Goal: Feedback & Contribution: Submit feedback/report problem

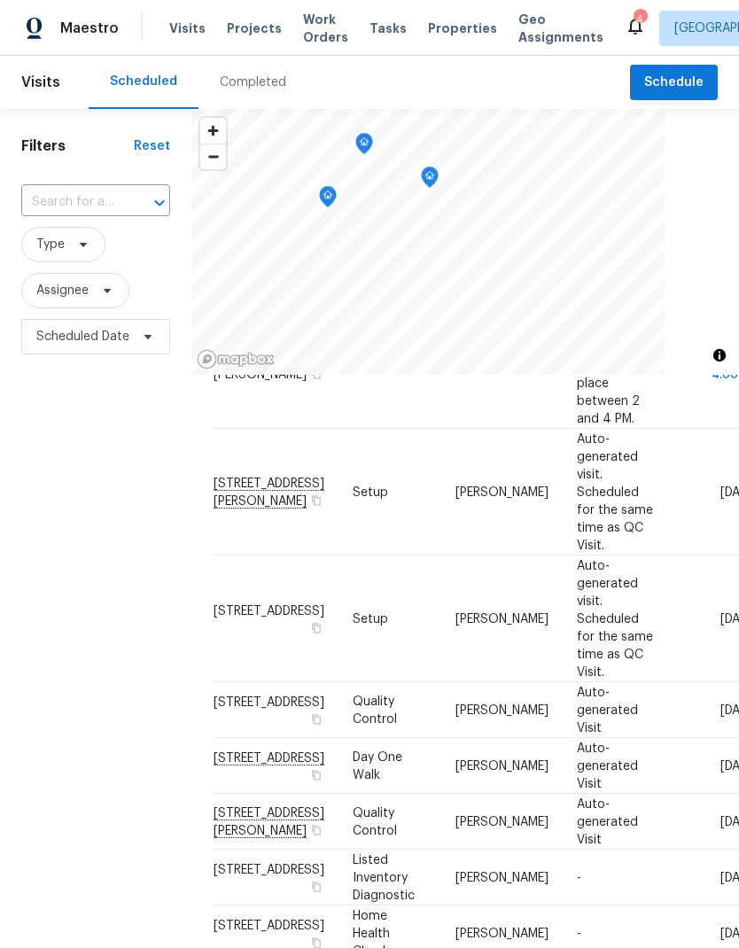
scroll to position [35, 0]
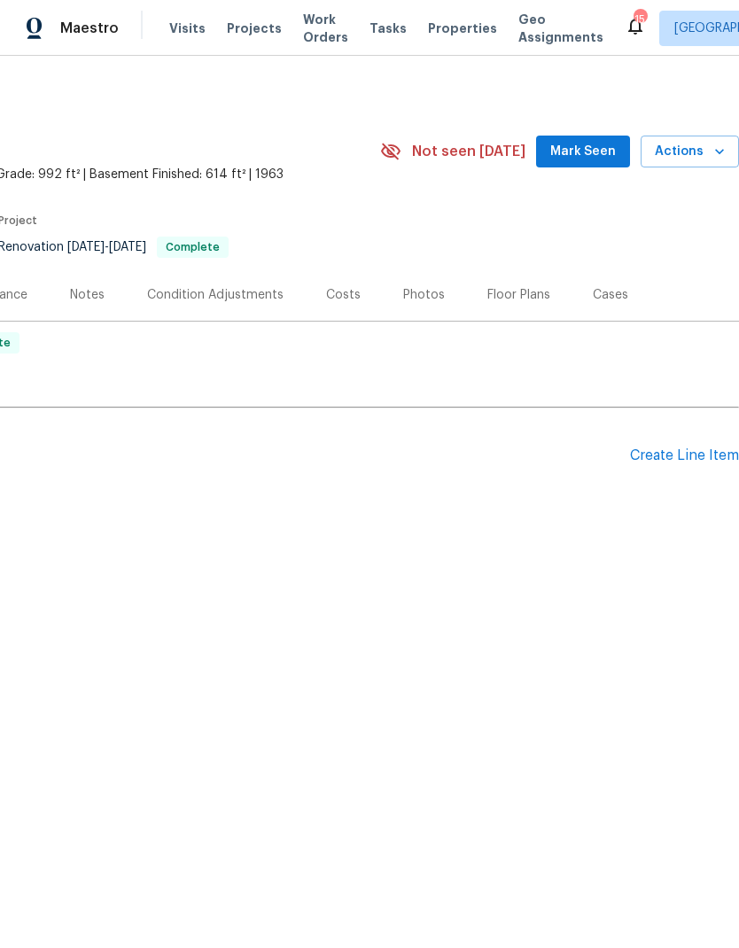
scroll to position [0, 262]
click at [706, 145] on span "Actions" at bounding box center [690, 152] width 70 height 22
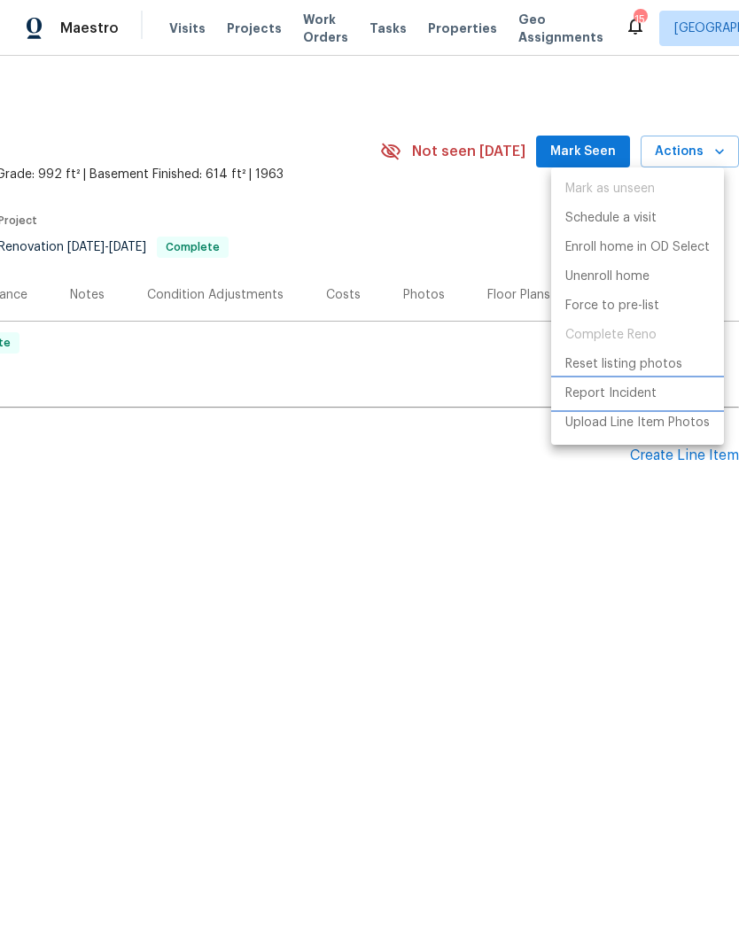
click at [629, 396] on p "Report Incident" at bounding box center [610, 393] width 91 height 19
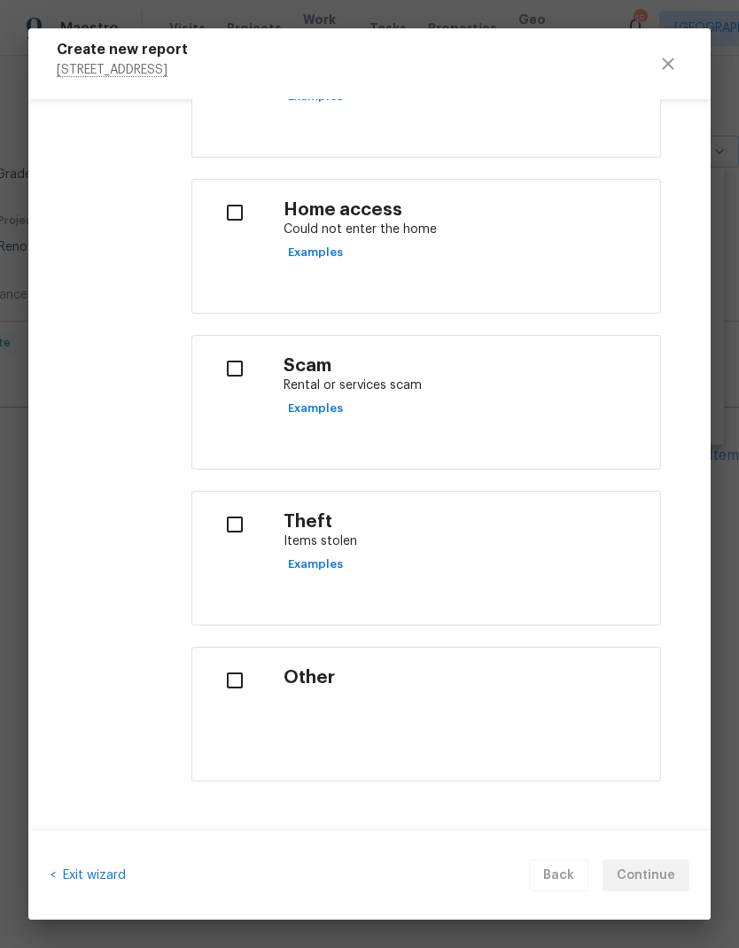
scroll to position [662, 0]
click at [235, 367] on input "checkbox" at bounding box center [234, 369] width 56 height 37
checkbox input "true"
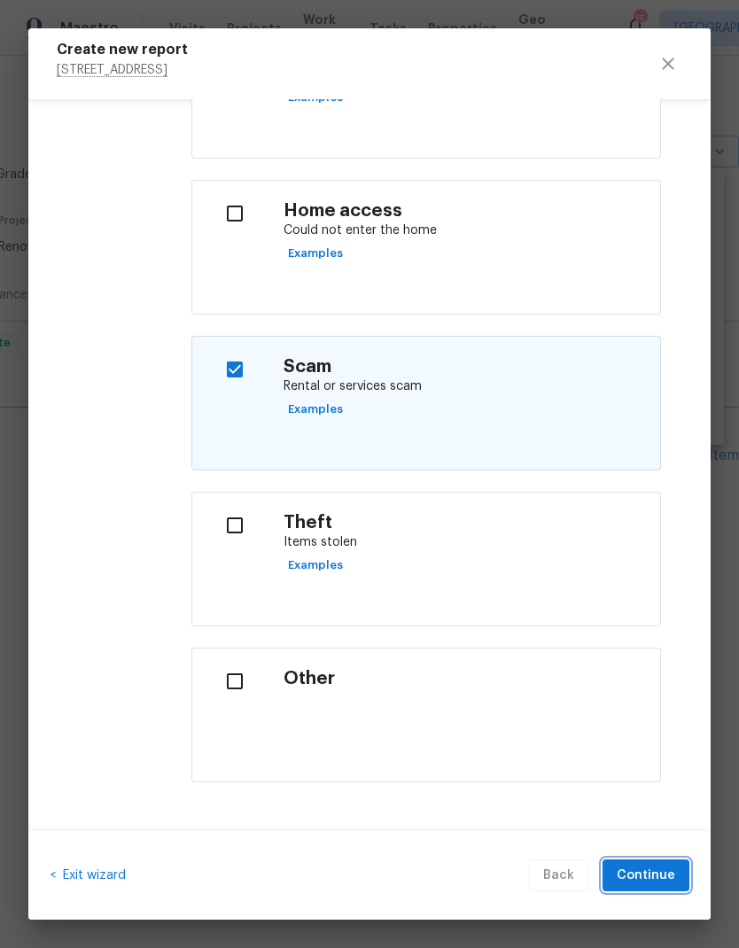
click at [659, 868] on span "Continue" at bounding box center [645, 876] width 58 height 22
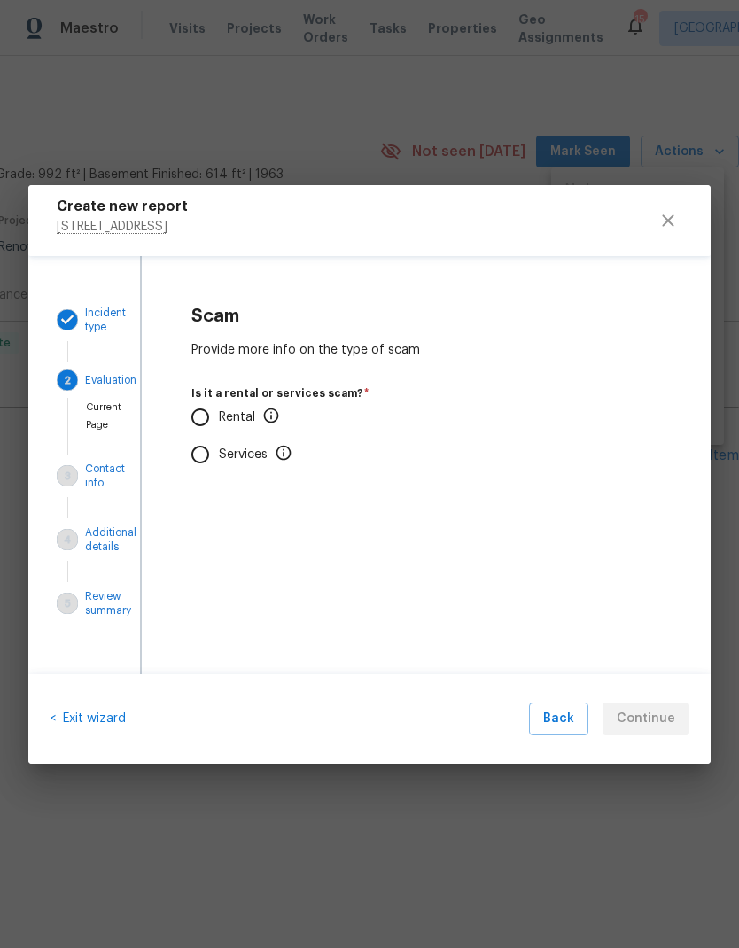
click at [197, 405] on input "Rental" at bounding box center [200, 417] width 37 height 37
radio input "true"
click at [203, 507] on input "No" at bounding box center [200, 521] width 37 height 37
radio input "true"
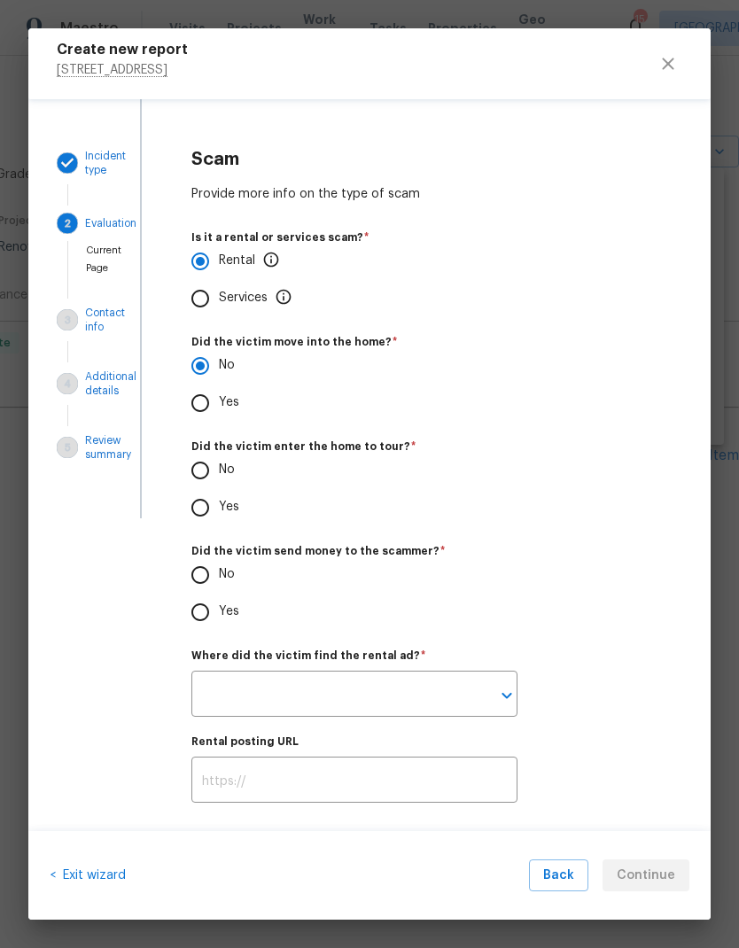
click at [190, 469] on input "No" at bounding box center [200, 470] width 37 height 37
radio input "true"
click at [202, 581] on input "No" at bounding box center [200, 574] width 37 height 37
radio input "true"
click at [392, 685] on input "text" at bounding box center [329, 696] width 276 height 42
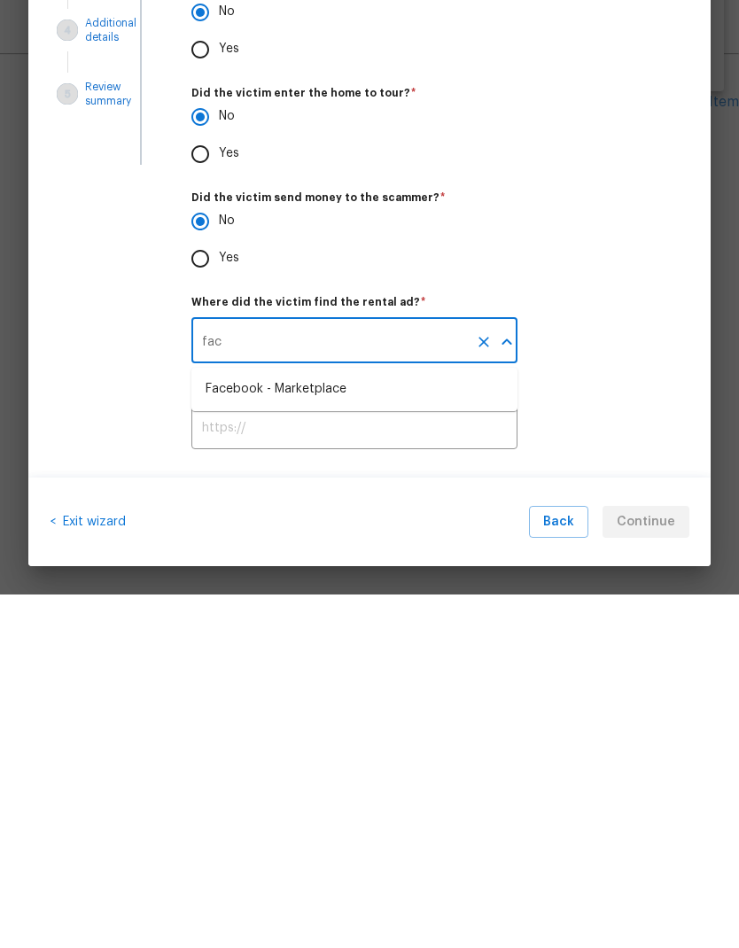
click at [314, 733] on div "Facebook - Marketplace" at bounding box center [275, 742] width 141 height 19
type input "Facebook - Marketplace"
click at [655, 865] on span "Continue" at bounding box center [645, 876] width 58 height 22
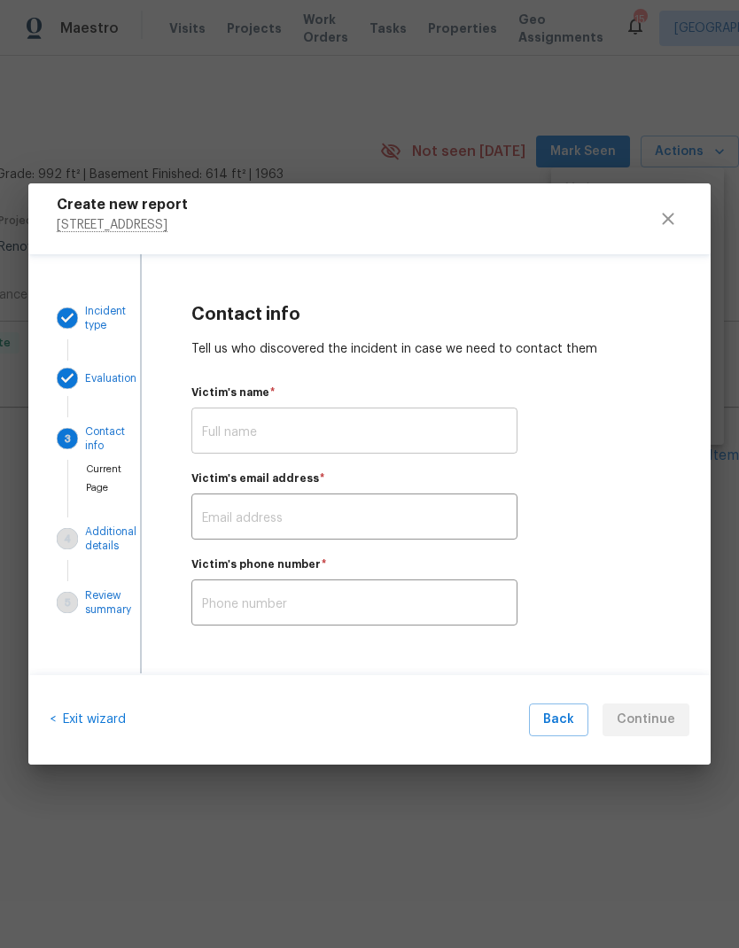
click at [290, 422] on input "text" at bounding box center [354, 433] width 326 height 42
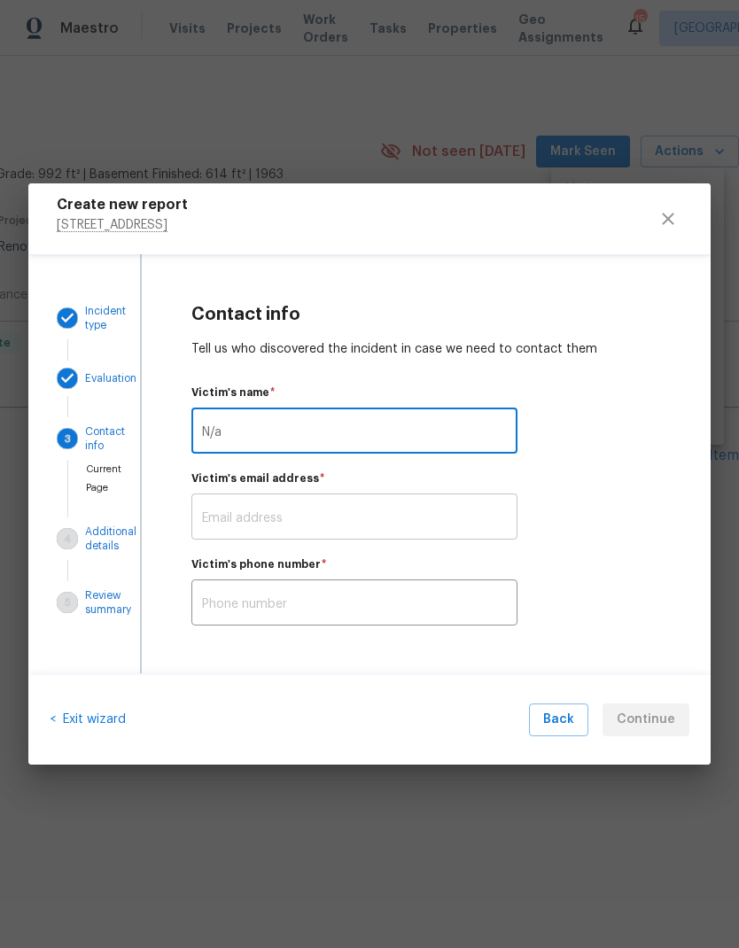
type input "N/a"
click at [357, 508] on input "text" at bounding box center [354, 519] width 326 height 42
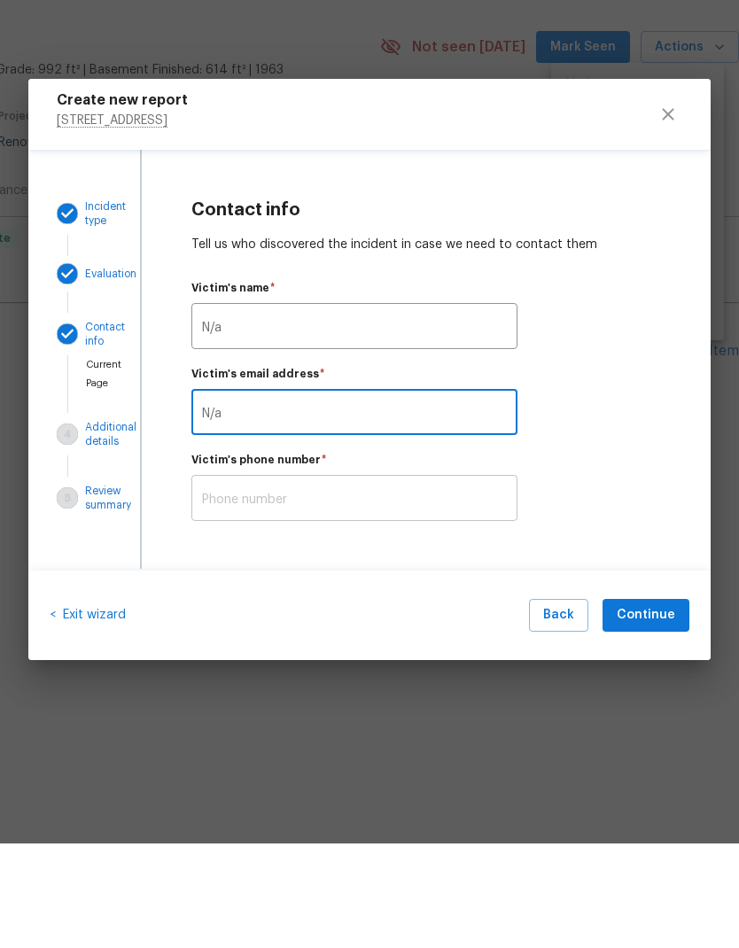
type input "N/a"
click at [333, 584] on input "text" at bounding box center [354, 605] width 326 height 42
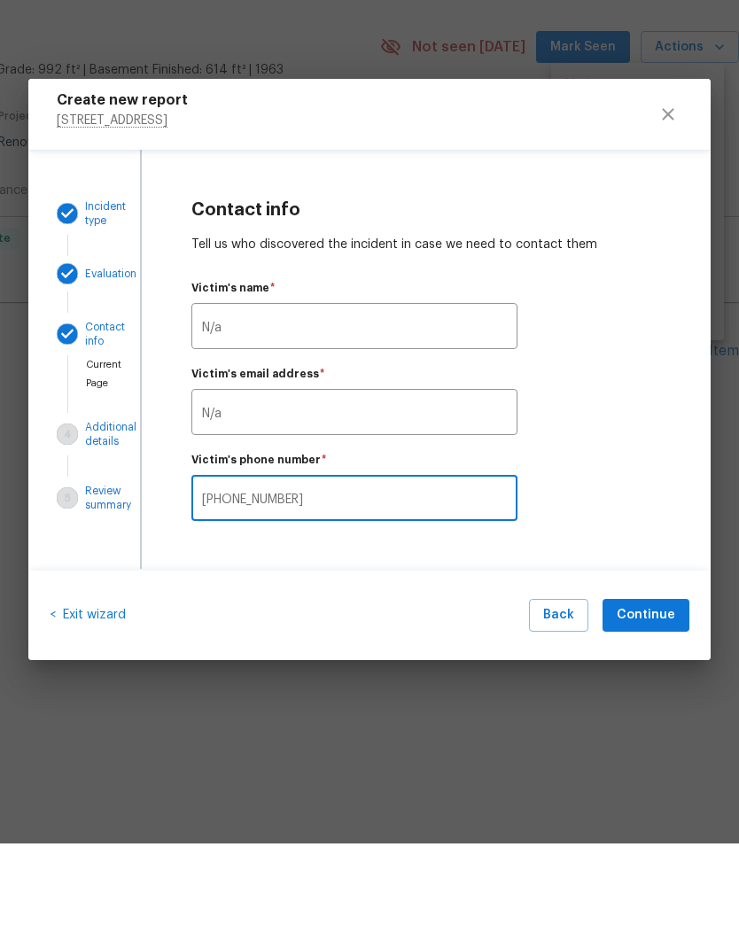
type input "[PHONE_NUMBER]"
click at [630, 559] on div "Victim's phone number   * [PHONE_NUMBER] ​" at bounding box center [425, 592] width 469 height 66
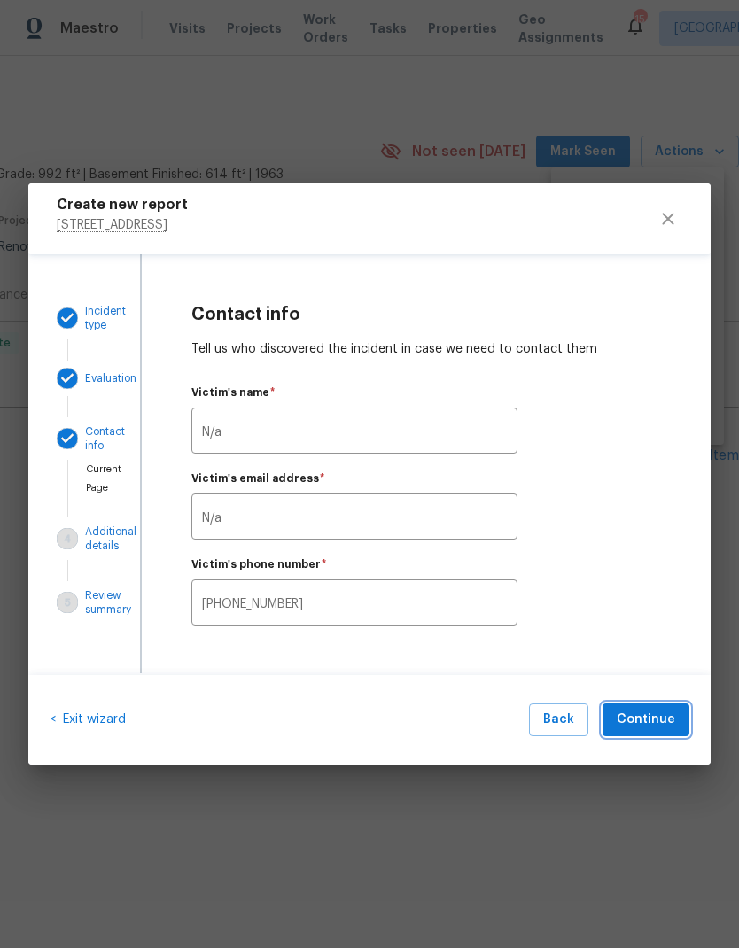
click at [655, 718] on span "Continue" at bounding box center [645, 720] width 58 height 22
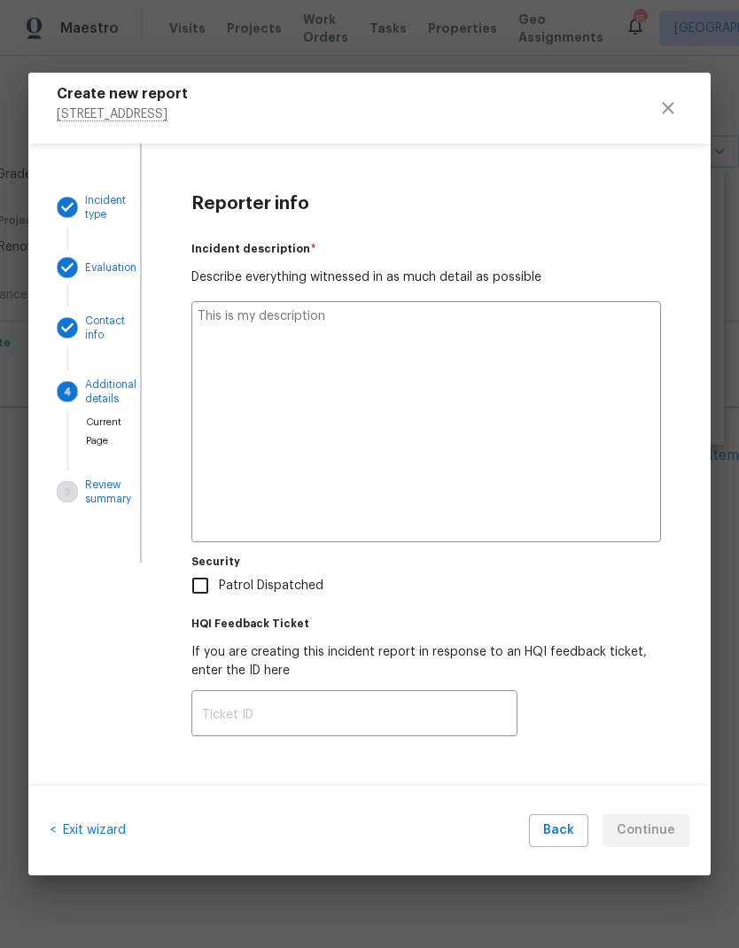
click at [338, 338] on textarea at bounding box center [425, 421] width 469 height 241
type textarea "Vi"
type textarea "x"
type textarea "Visit"
type textarea "x"
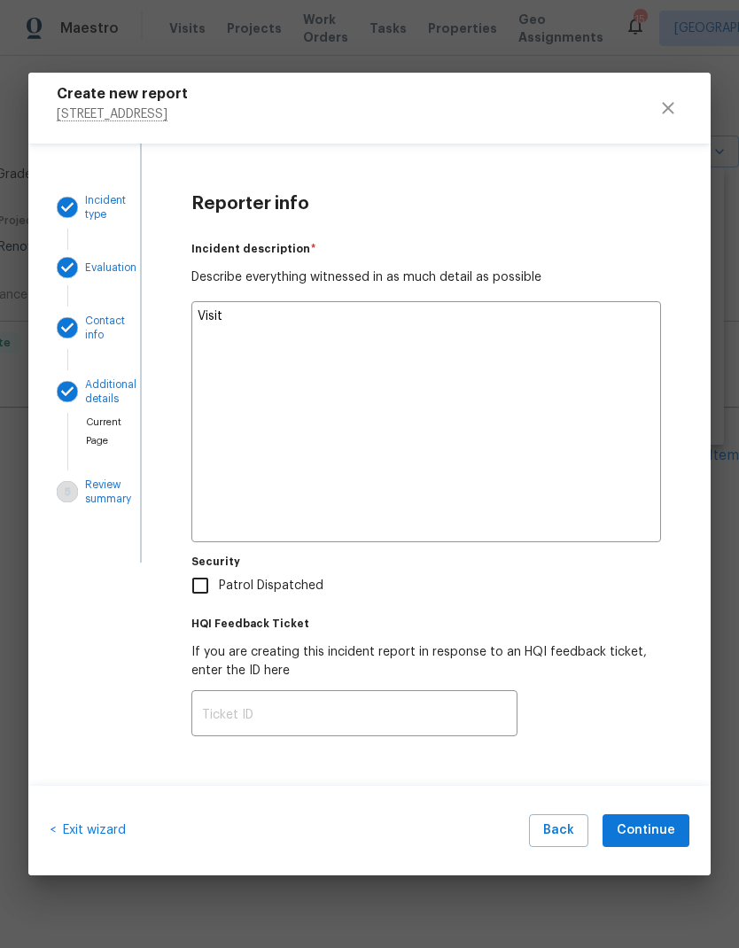
type textarea "Visited the home"
type textarea "x"
type textarea "Visited the home for a"
type textarea "x"
type textarea "Visited the home for a home"
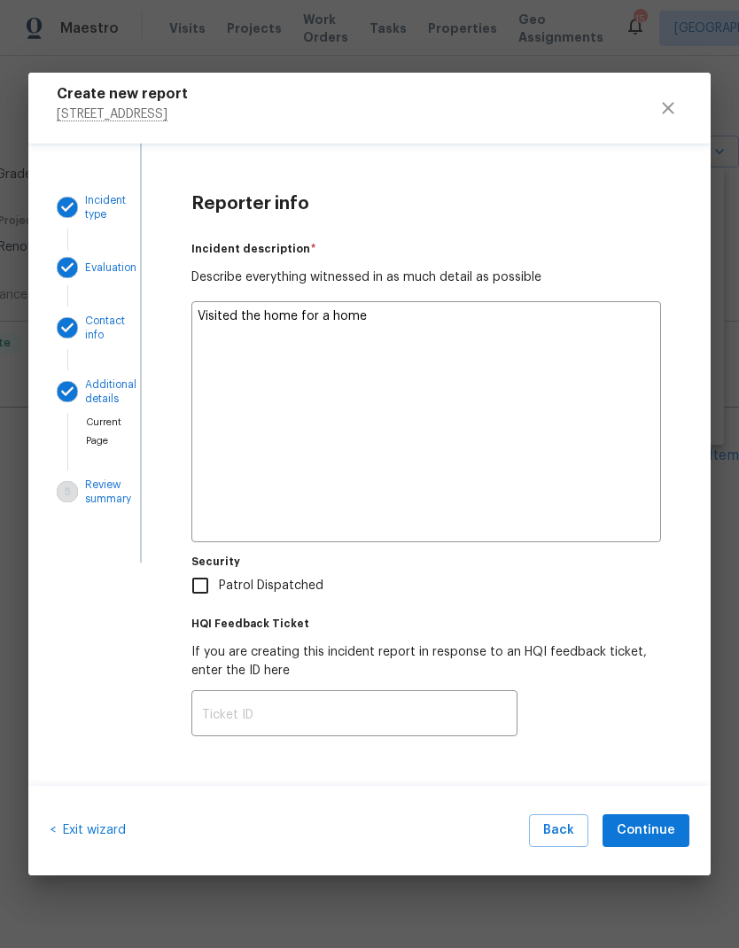
type textarea "x"
type textarea "Visited the home for a home health"
type textarea "x"
type textarea "Visited the home for a home health check"
type textarea "x"
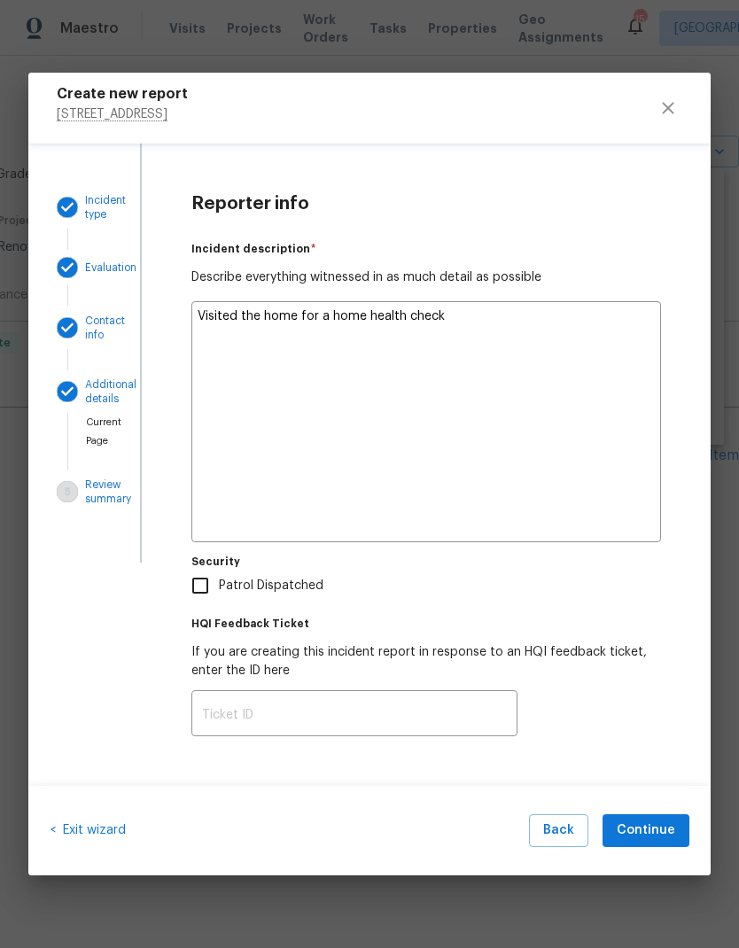
type textarea "Visited the home for a home health checkup visit"
type textarea "x"
type textarea "Visited the home for a home health checkup visit upon arrival"
type textarea "x"
type textarea "Visited the home for a home health checkup visit upon arrival noticed"
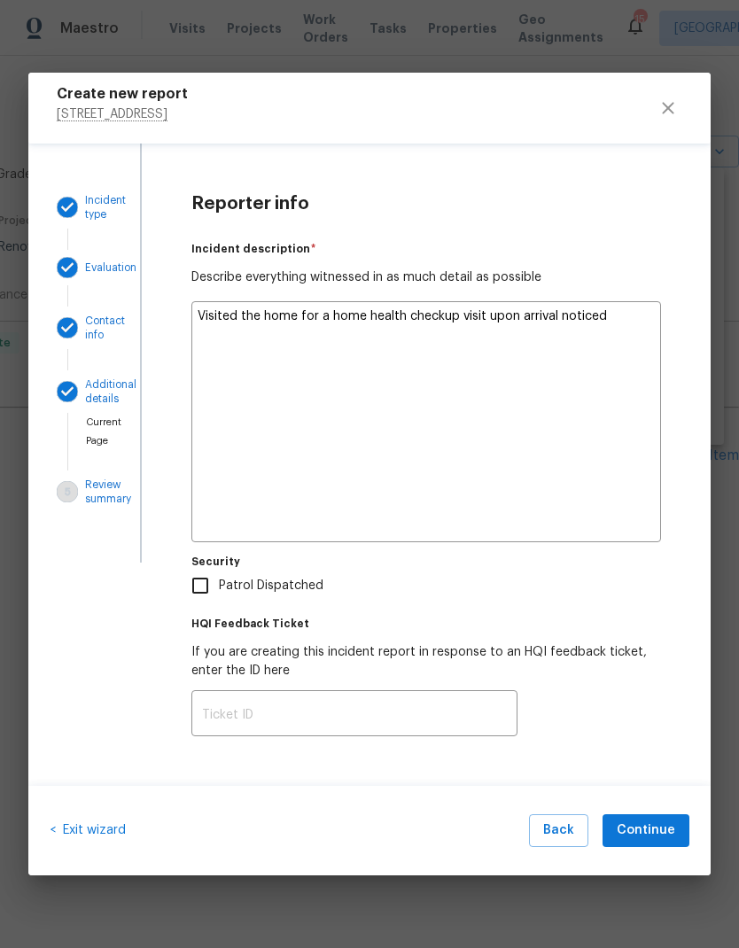
type textarea "x"
type textarea "Visited the home for a home health checkup visit upon arrival noticed the yard"
type textarea "x"
type textarea "Visited the home for a home health checkup visit upon arrival noticed the yard …"
type textarea "x"
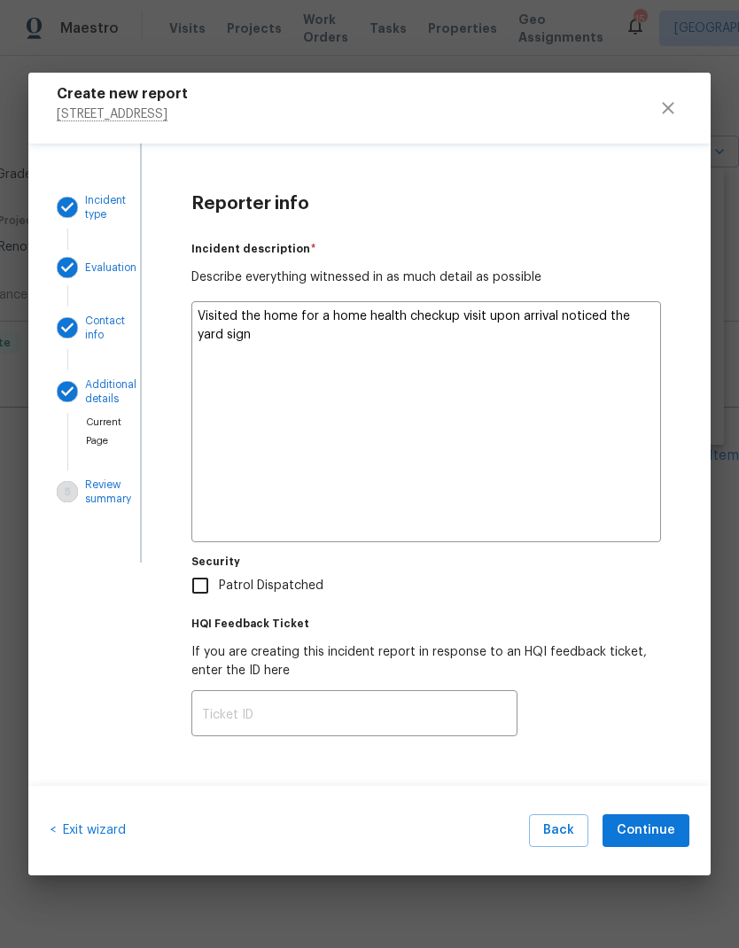
type textarea "Visited the home for a home health checkup visit upon arrival noticed the yard …"
type textarea "x"
type textarea "Visited the home for a home health checkup visit upon arrival noticed the yard …"
type textarea "x"
type textarea "Visited the home for a home health checkup visit upon arrival noticed the yard …"
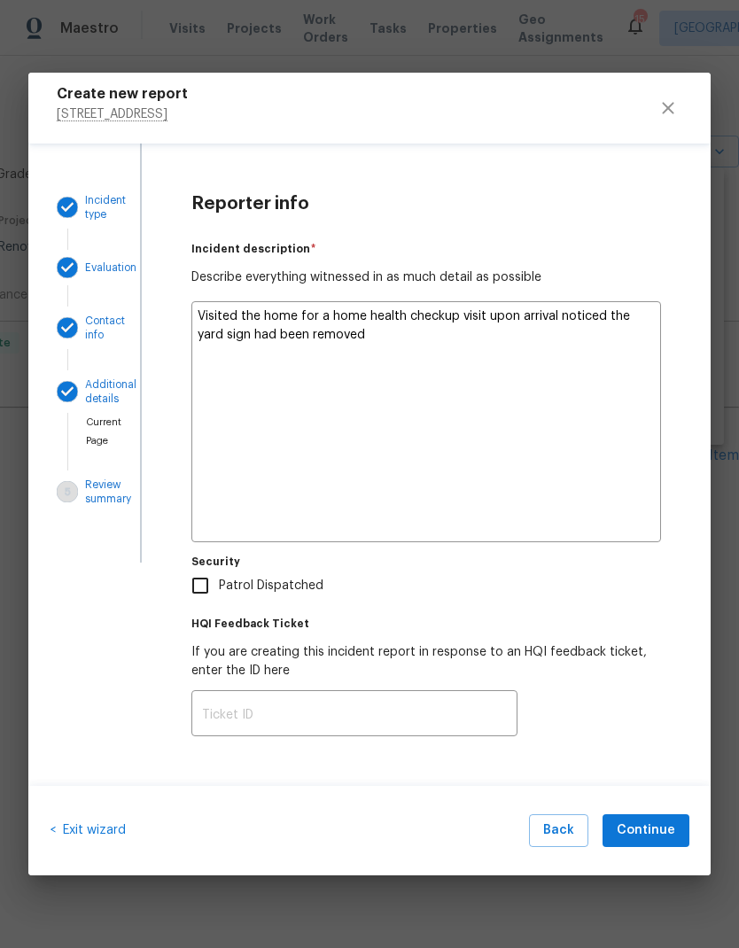
type textarea "x"
type textarea "Visited the home for a home health checkup visit upon arrival noticed the yard …"
type textarea "x"
type textarea "Visited the home for a home health checkup visit upon arrival noticed the yard …"
type textarea "x"
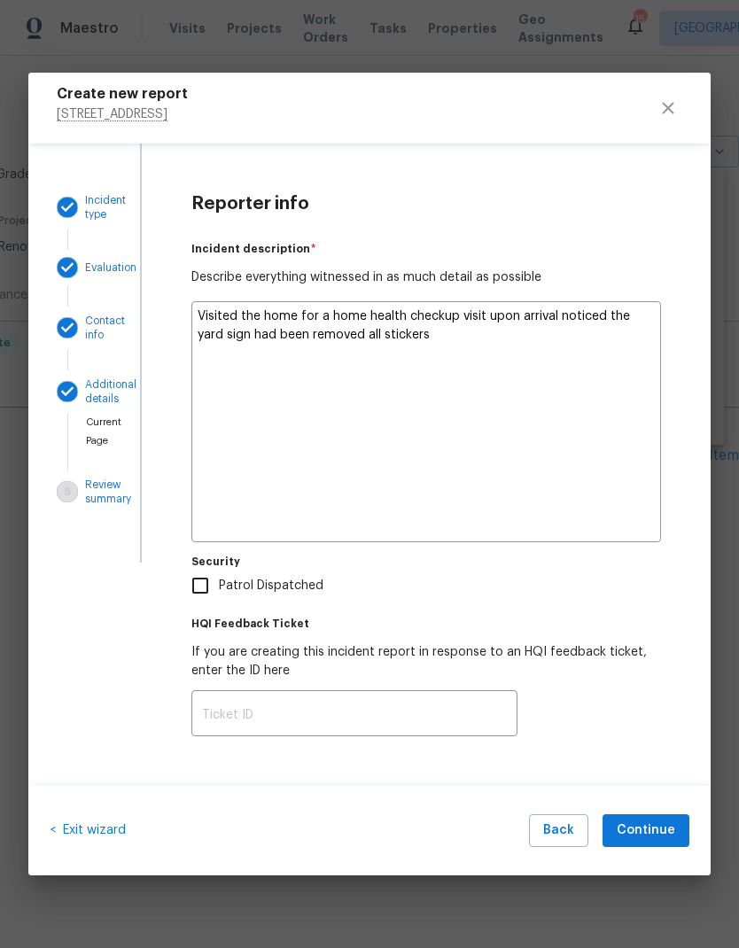
type textarea "Visited the home for a home health checkup visit upon arrival noticed the yard …"
type textarea "x"
type textarea "Visited the home for a home health checkup visit upon arrival noticed the yard …"
type textarea "x"
type textarea "Visited the home for a home health checkup visit upon arrival noticed the yard …"
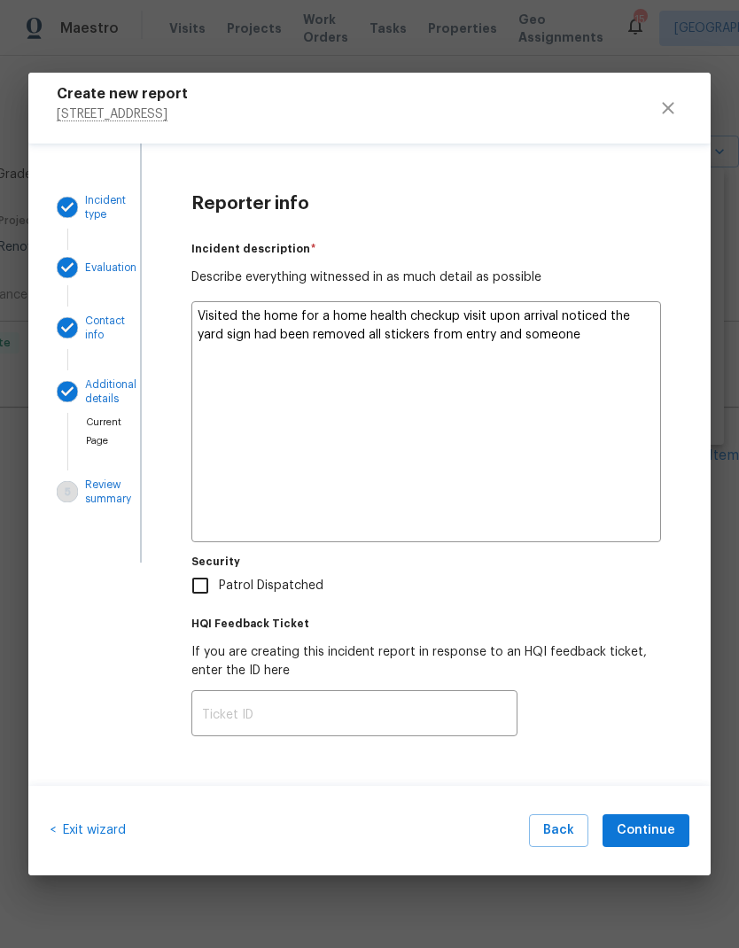
type textarea "x"
type textarea "Visited the home for a home health checkup visit upon arrival noticed the yard …"
type textarea "x"
type textarea "Visited the home for a home health checkup visit upon arrival noticed the yard …"
type textarea "x"
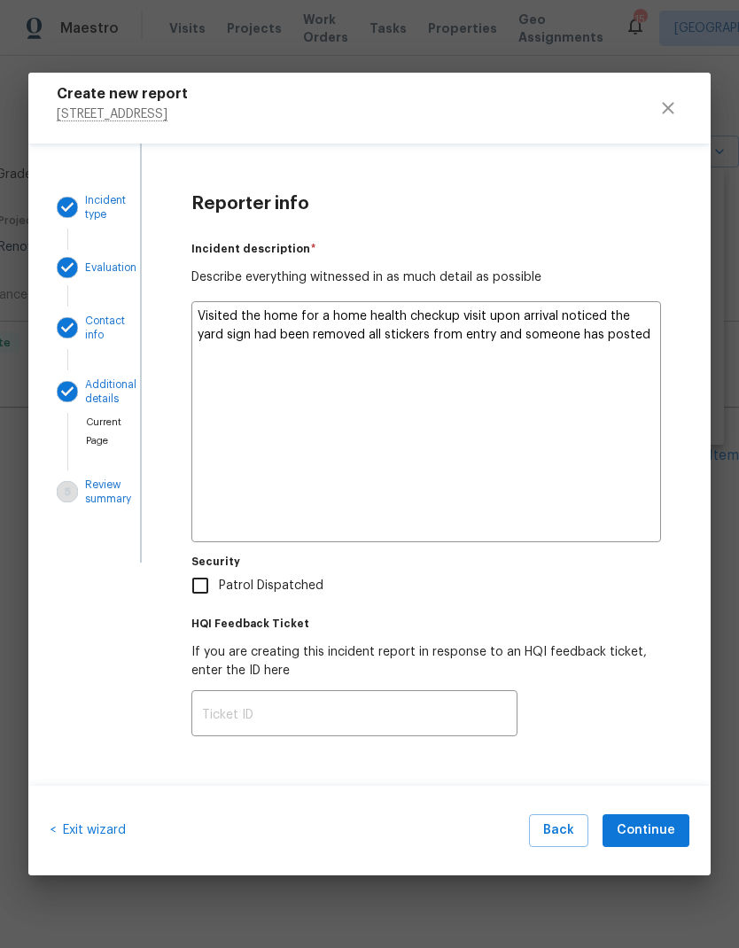
type textarea "Visited the home for a home health checkup visit upon arrival noticed the yard …"
type textarea "x"
type textarea "Visited the home for a home health checkup visit upon arrival noticed the yard …"
type textarea "x"
type textarea "Visited the home for a home health checkup visit upon arrival noticed the yard …"
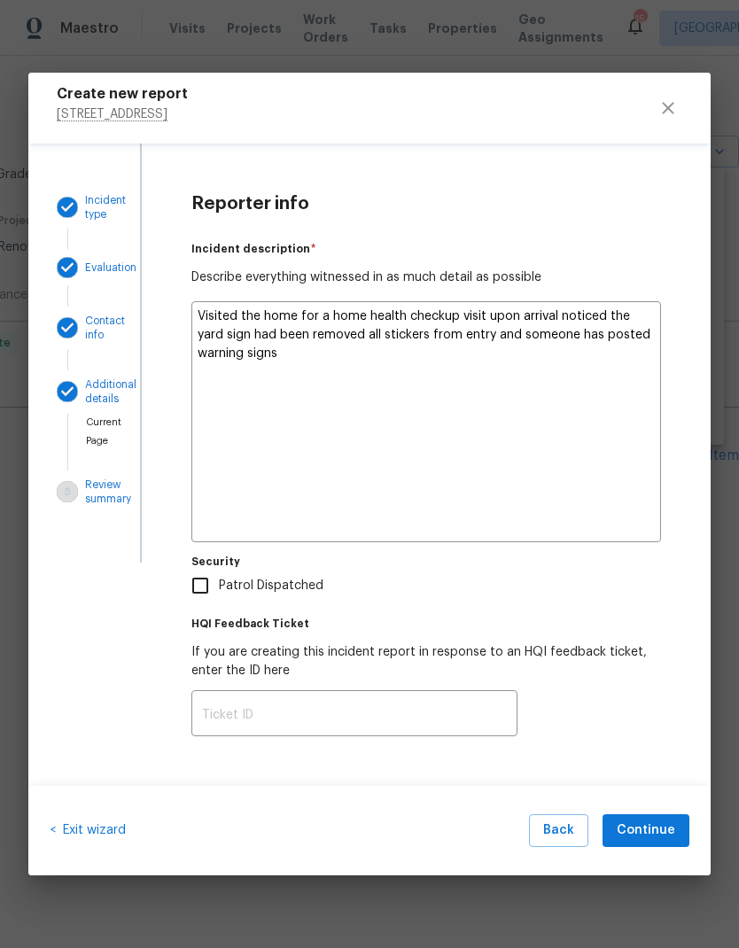
type textarea "x"
type textarea "Visited the home for a home health checkup visit upon arrival noticed the yard …"
type textarea "x"
type textarea "Visited the home for a home health checkup visit upon arrival noticed the yard …"
type textarea "x"
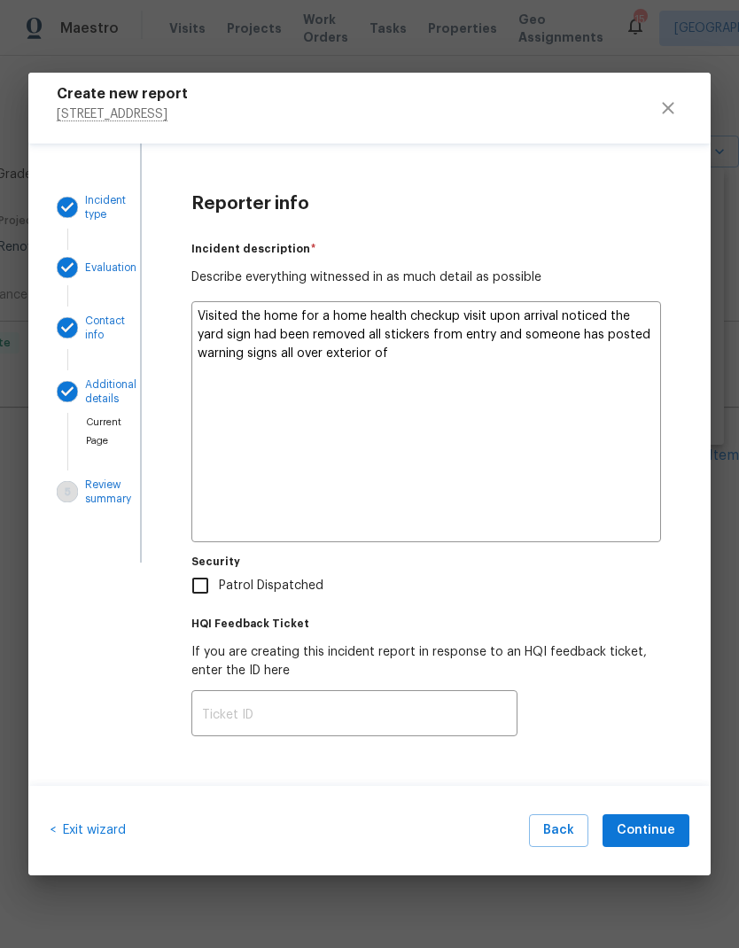
type textarea "Visited the home for a home health checkup visit upon arrival noticed the yard …"
type textarea "x"
type textarea "Visited the home for a home health checkup visit upon arrival noticed the yard …"
type textarea "x"
type textarea "Visited the home for a home health checkup visit upon arrival noticed the yard …"
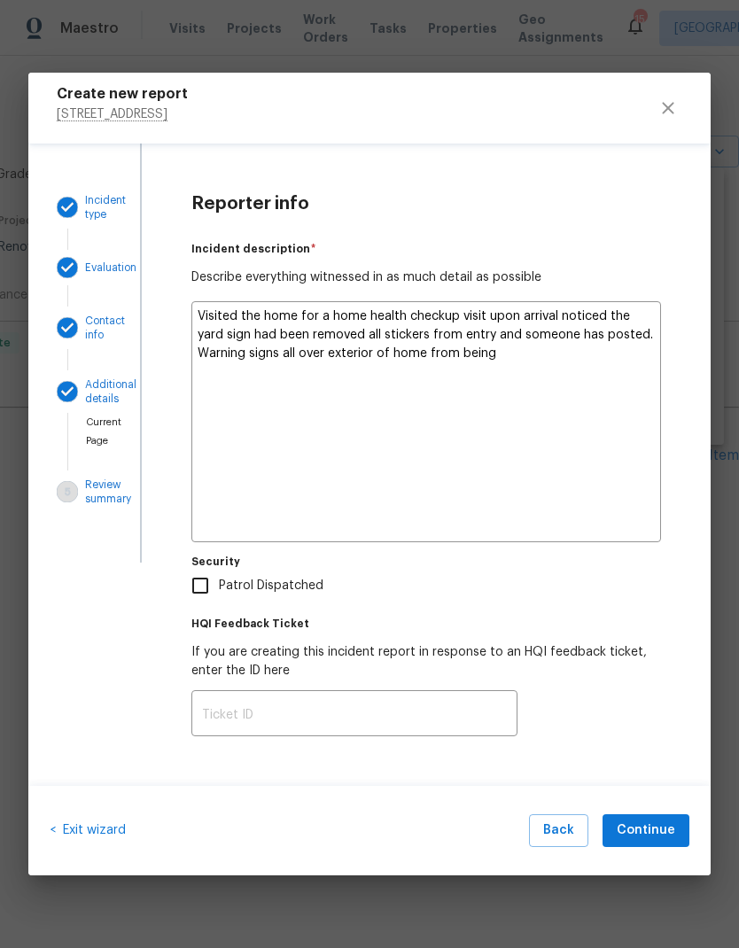
type textarea "x"
type textarea "Visited the home for a home health checkup visit upon arrival noticed the yard …"
type textarea "x"
type textarea "Visited the home for a home health checkup visit upon arrival noticed the yard …"
type textarea "x"
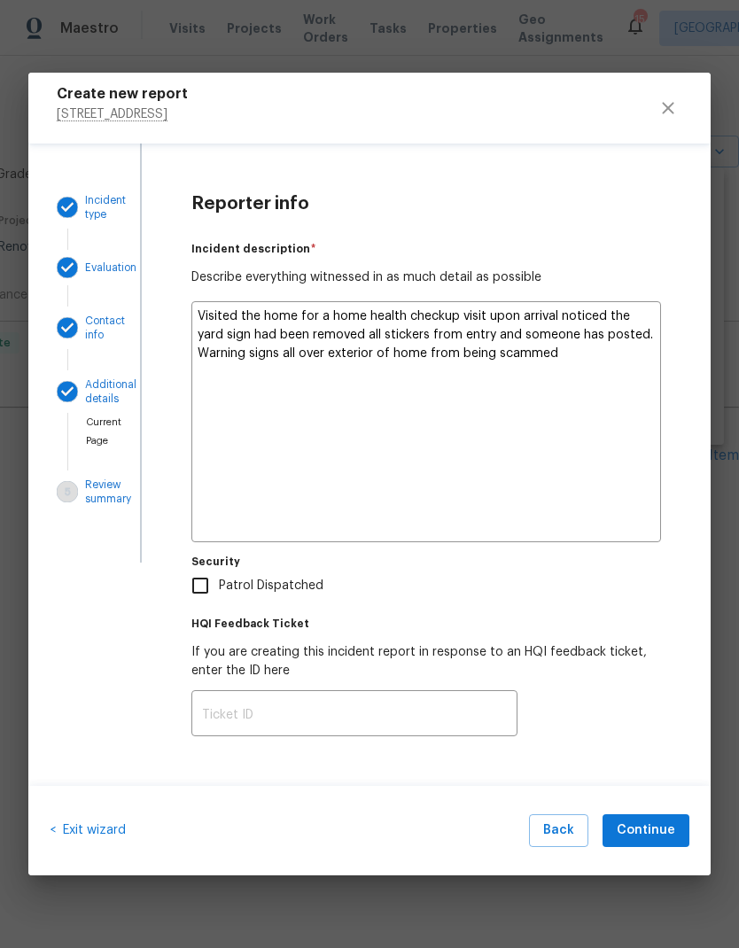
type textarea "Visited the home for a home health checkup visit upon arrival noticed the yard …"
type textarea "x"
type textarea "Visited the home for a home health checkup visit upon arrival noticed the yard …"
type textarea "x"
type textarea "Visited the home for a home health checkup visit upon arrival noticed the yard …"
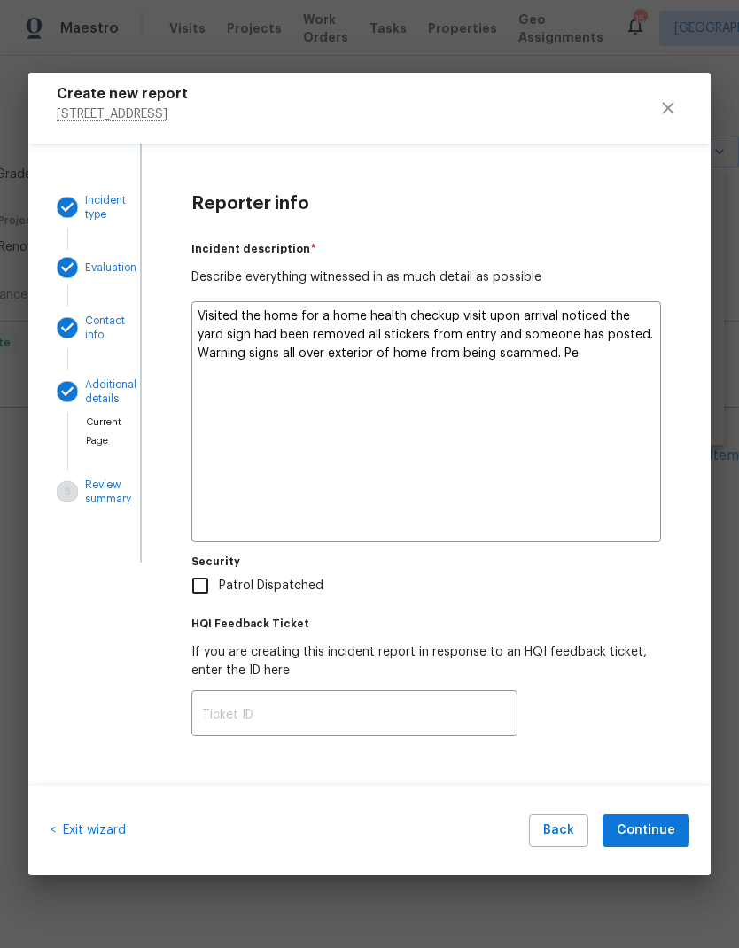
type textarea "x"
type textarea "Visited the home for a home health checkup visit upon arrival noticed the yard …"
type textarea "x"
type textarea "Visited the home for a home health checkup visit upon arrival noticed the yard …"
type textarea "x"
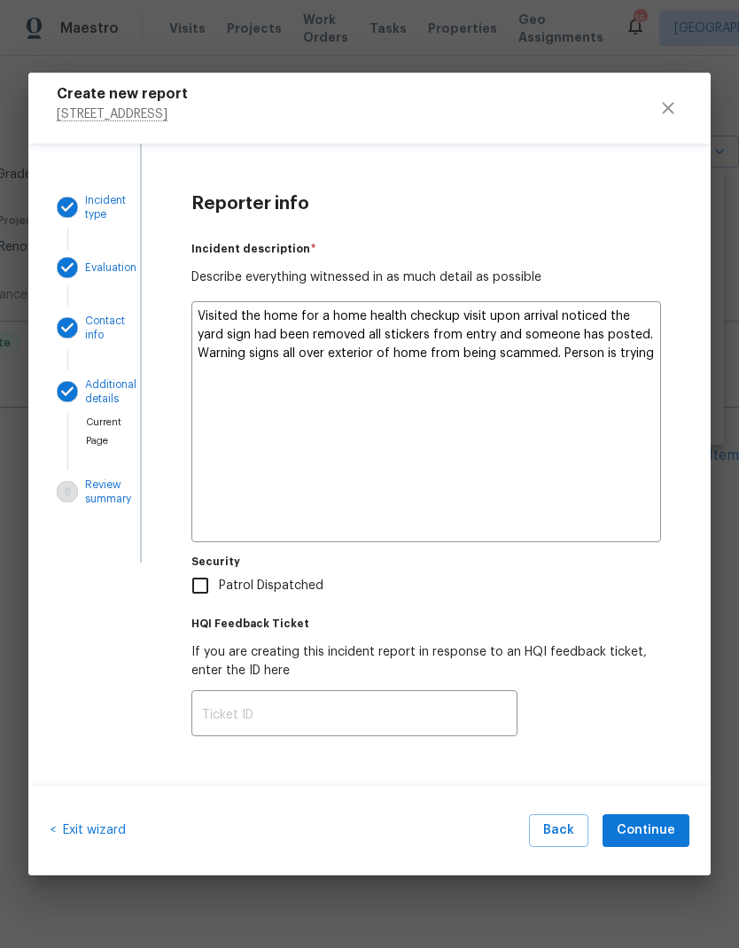
type textarea "Visited the home for a home health checkup visit upon arrival noticed the yard …"
type textarea "x"
type textarea "Visited the home for a home health checkup visit upon arrival noticed the yard …"
type textarea "x"
type textarea "Visited the home for a home health checkup visit upon arrival noticed the yard …"
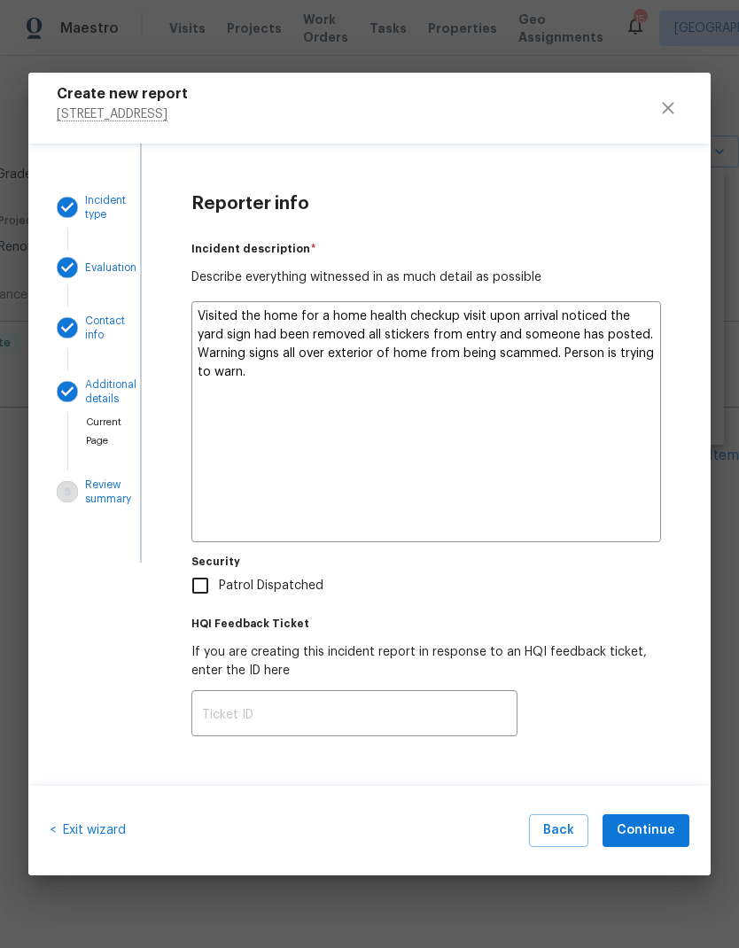
type textarea "x"
type textarea "Visited the home for a home health checkup visit upon arrival noticed the yard …"
type textarea "x"
type textarea "Visited the home for a home health checkup visit upon arrival noticed the yard …"
type textarea "x"
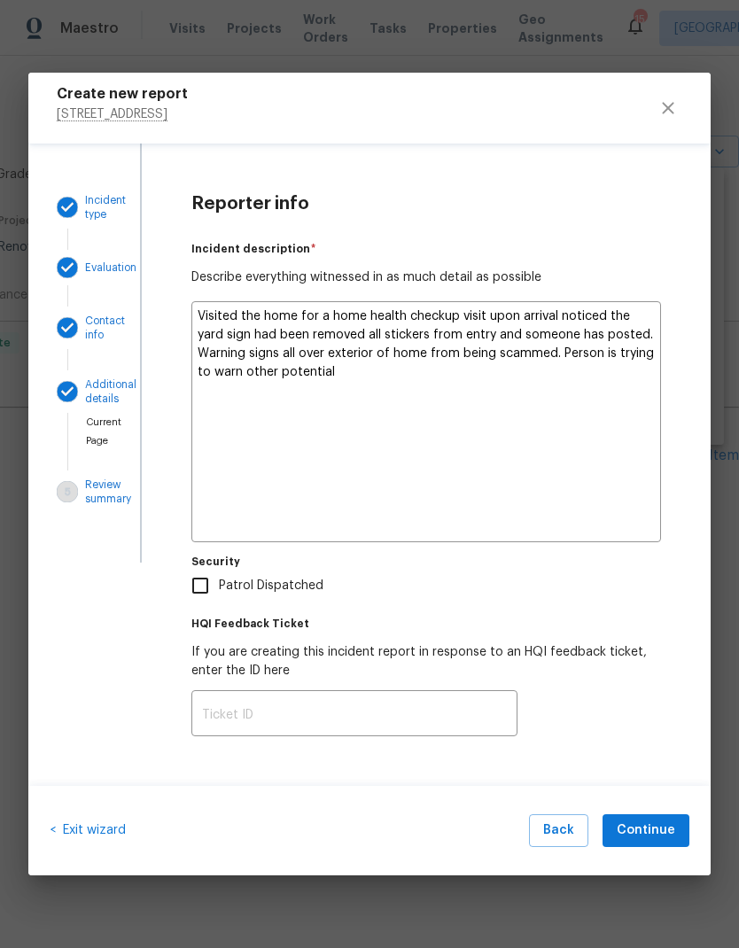
type textarea "Visited the home for a home health checkup visit upon arrival noticed the yard …"
type textarea "x"
type textarea "Visited the home for a home health checkup visit upon arrival noticed the yard …"
type textarea "x"
type textarea "Visited the home for a home health checkup visit upon arrival noticed the yard …"
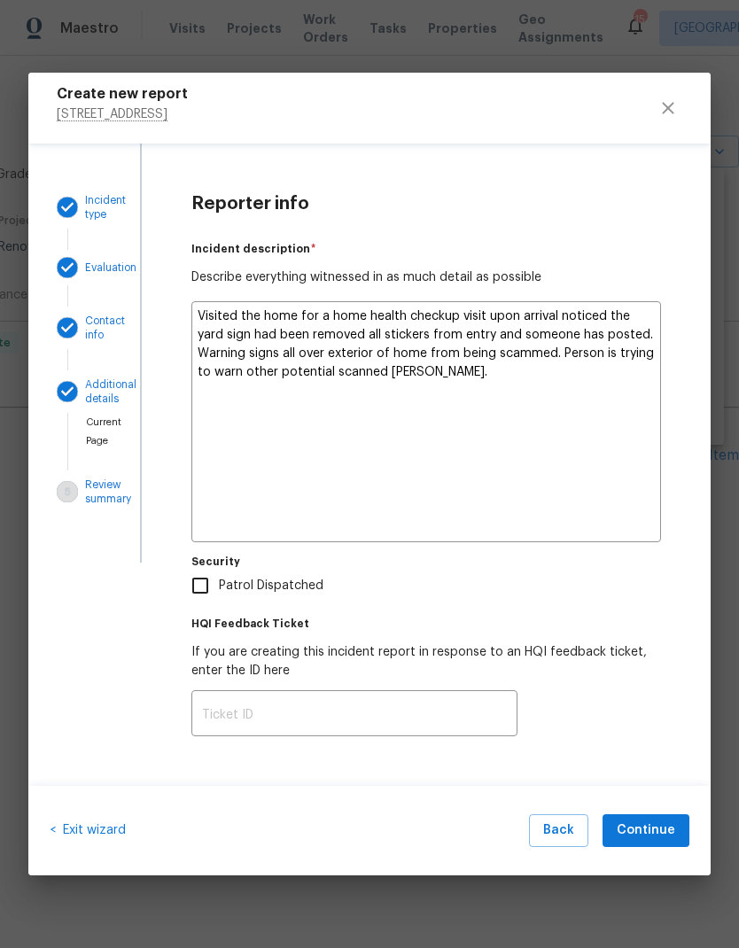
type textarea "x"
type textarea "Visited the home for a home health checkup visit upon arrival noticed the yard …"
type textarea "x"
type textarea "Visited the home for a home health checkup visit upon arrival noticed the yard …"
type textarea "x"
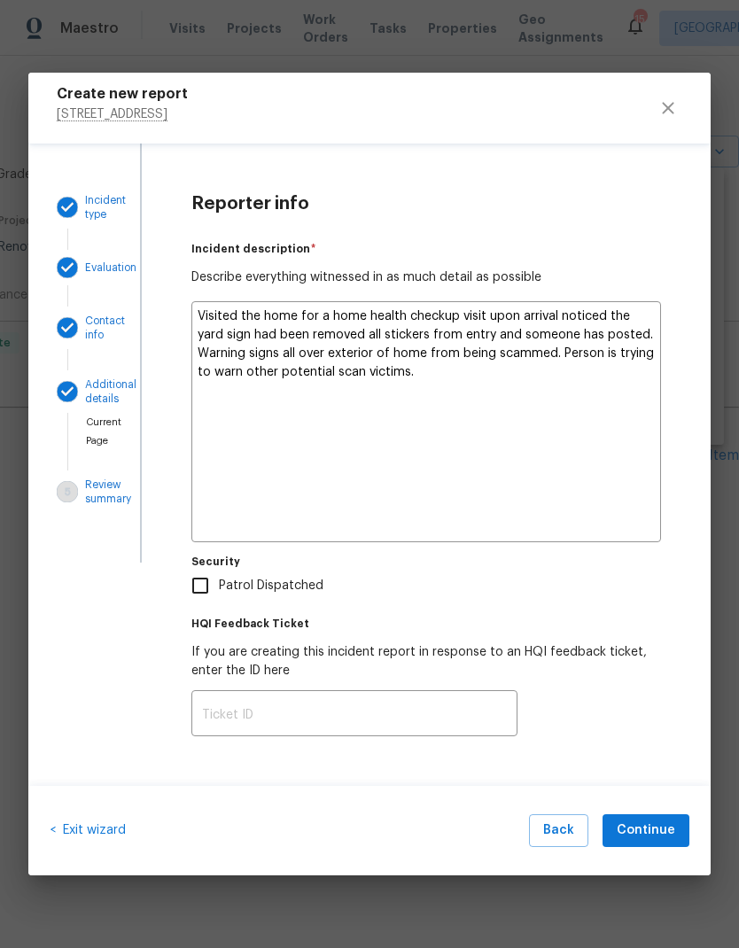
click at [383, 376] on textarea "Visited the home for a home health checkup visit upon arrival noticed the yard …" at bounding box center [425, 421] width 469 height 241
type textarea "Visited the home for a home health checkup visit upon arrival noticed the yard …"
type textarea "x"
type textarea "Visited the home for a home health checkup visit upon arrival noticed the yard …"
type textarea "x"
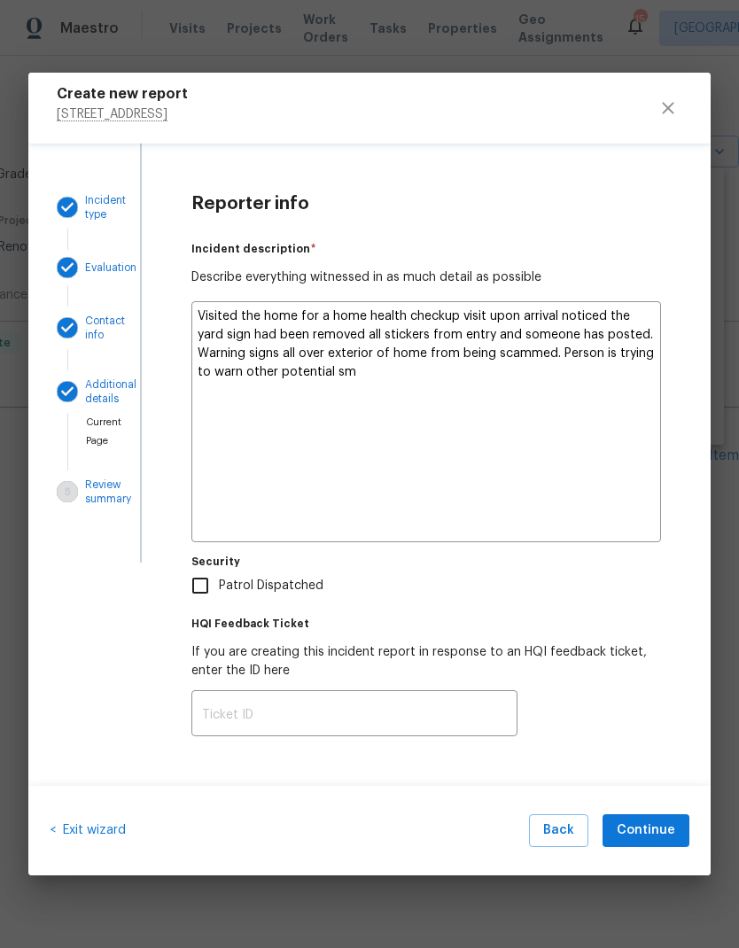
type textarea "Visited the home for a home health checkup visit upon arrival noticed the yard …"
type textarea "x"
type textarea "Visited the home for a home health checkup visit upon arrival noticed the yard …"
type textarea "x"
type textarea "Visited the home for a home health checkup visit upon arrival noticed the yard …"
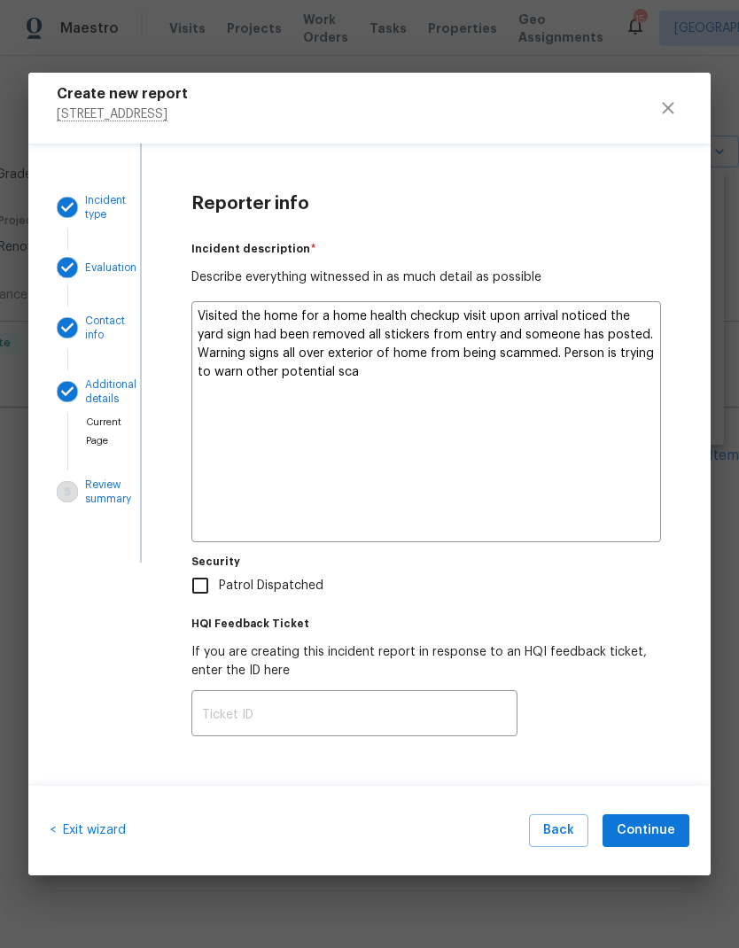
type textarea "x"
type textarea "Visited the home for a home health checkup visit upon arrival noticed the yard …"
type textarea "x"
type textarea "Visited the home for a home health checkup visit upon arrival noticed the yard …"
type textarea "x"
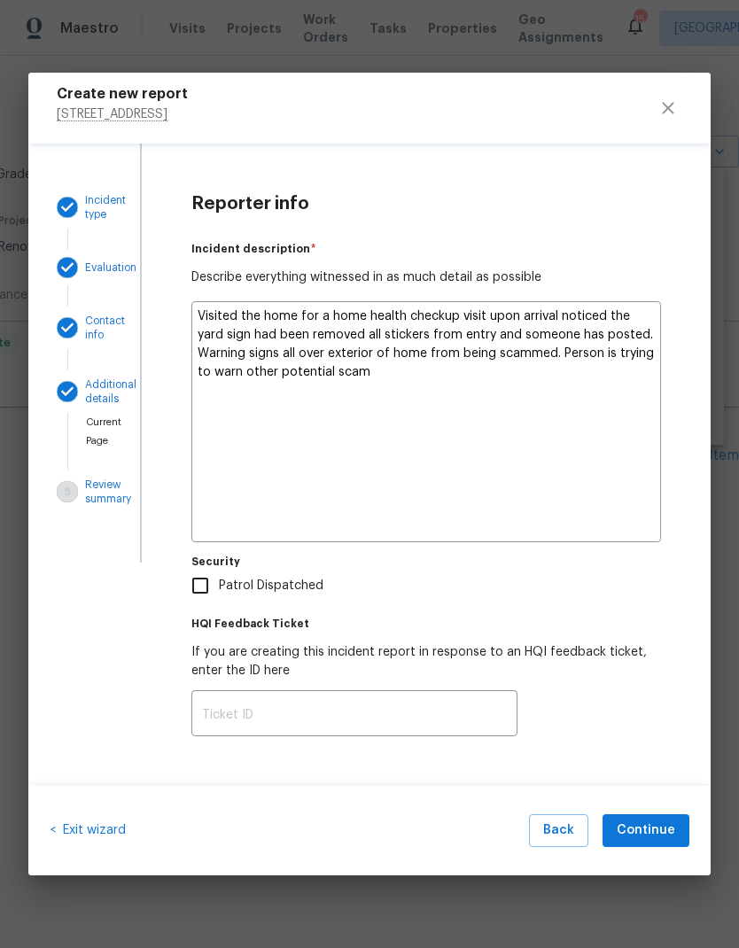
type textarea "Visited the home for a home health checkup visit upon arrival noticed the yard …"
type textarea "x"
type textarea "Visited the home for a home health checkup visit upon arrival noticed the yard …"
type textarea "x"
type textarea "Visited the home for a home health checkup visit upon arrival noticed the yard …"
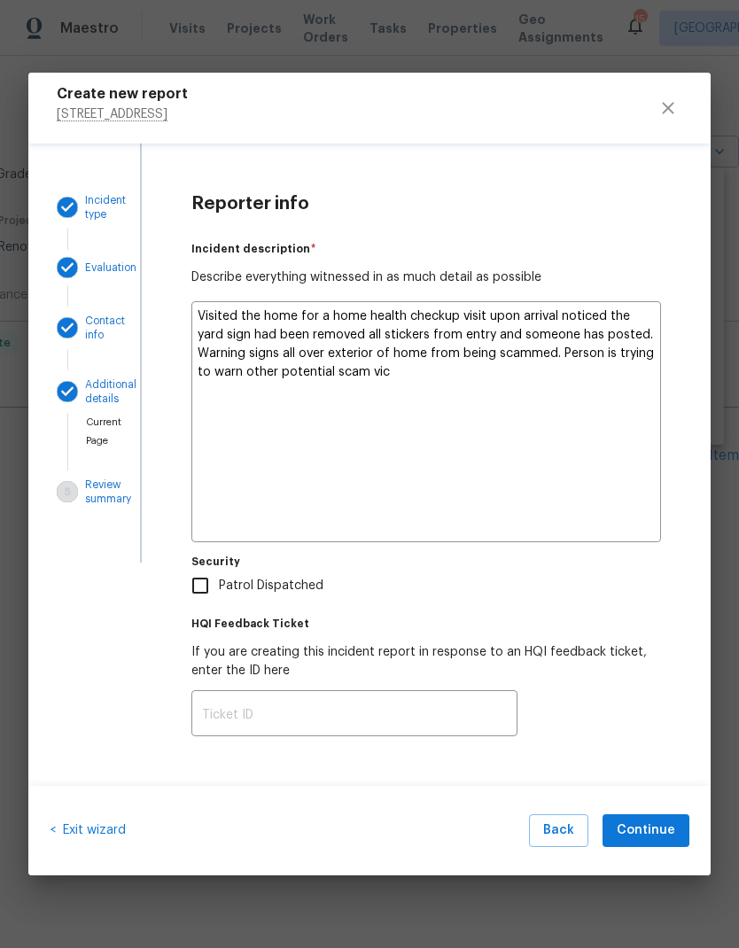
type textarea "x"
type textarea "Visited the home for a home health checkup visit upon arrival noticed the yard …"
type textarea "x"
type textarea "Visited the home for a home health checkup visit upon arrival noticed the yard …"
type textarea "x"
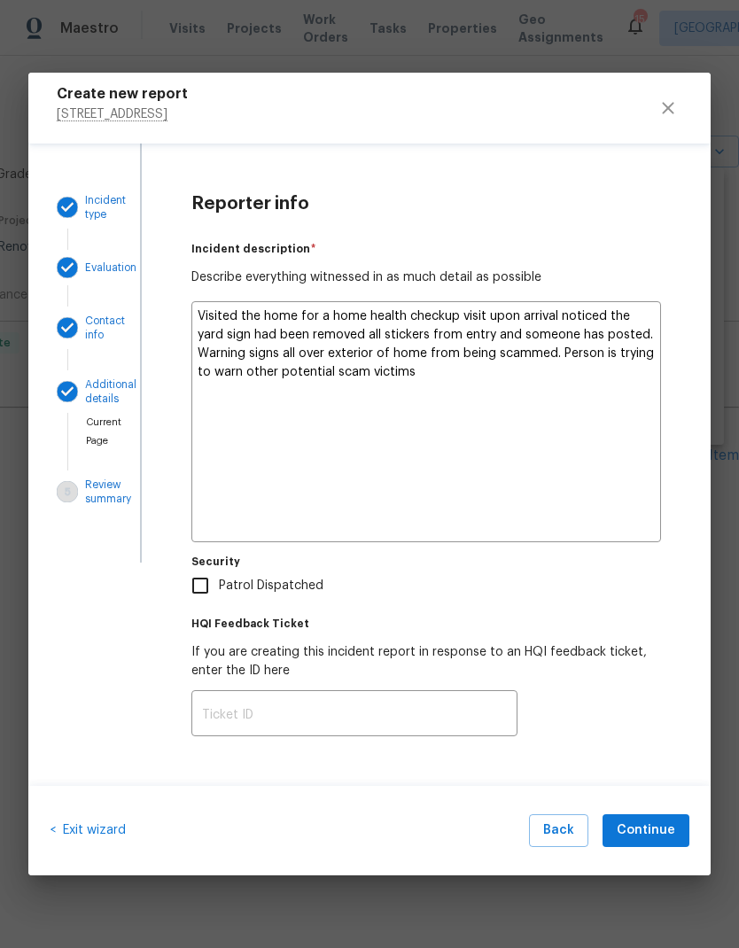
type textarea "Visited the home for a home health checkup visit upon arrival noticed the yard …"
type textarea "x"
click at [544, 444] on textarea "Visited the home for a home health checkup visit upon arrival noticed the yard …" at bounding box center [425, 421] width 469 height 241
type textarea "Visited the home for a home health checkup visit upon arrival noticed the yard …"
type textarea "x"
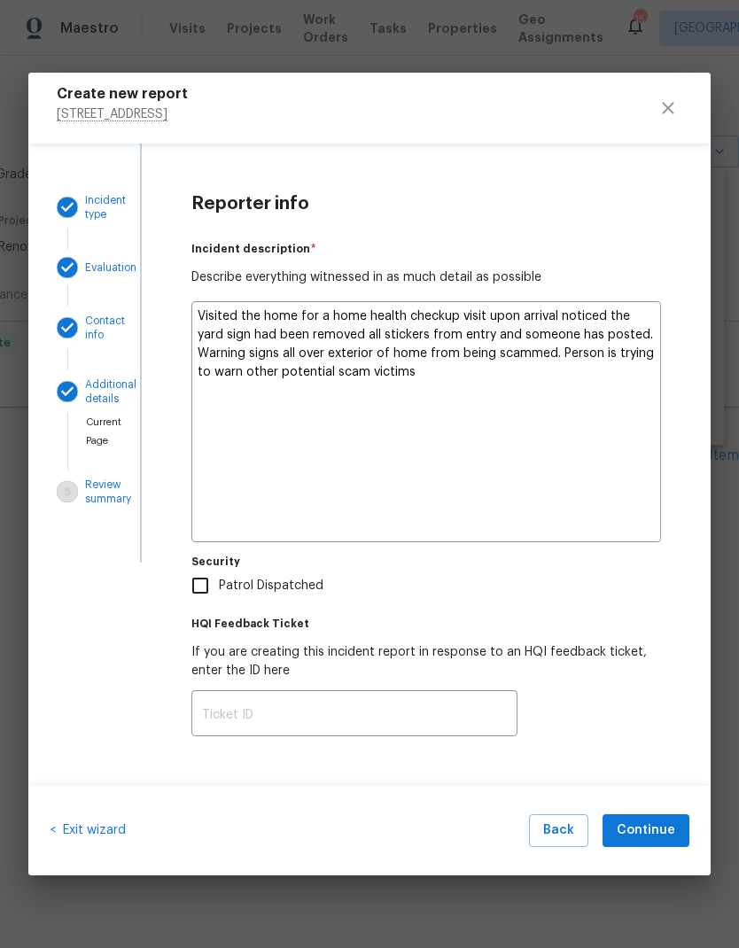
type textarea "Visited the home for a home health checkup visit upon arrival noticed the yard …"
type textarea "x"
type textarea "Visited the home for a home health checkup visit upon arrival noticed the yard …"
type textarea "x"
type textarea "Visited the home for a home health checkup visit upon arrival noticed the yard …"
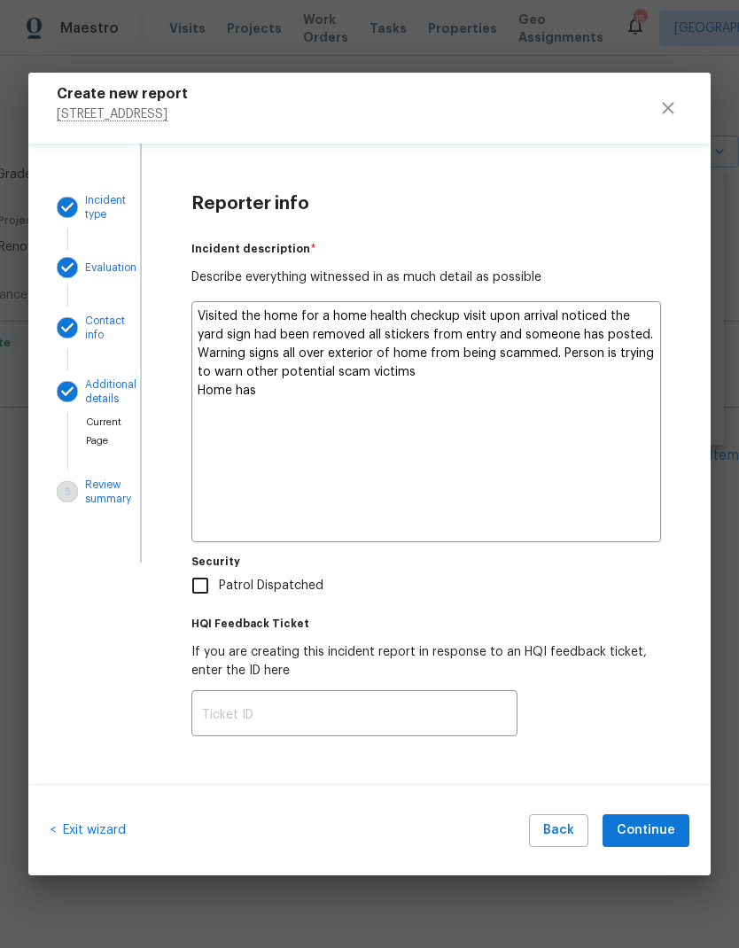
type textarea "x"
type textarea "Visited the home for a home health checkup visit upon arrival noticed the yard …"
type textarea "x"
type textarea "Visited the home for a home health checkup visit upon arrival noticed the yard …"
type textarea "x"
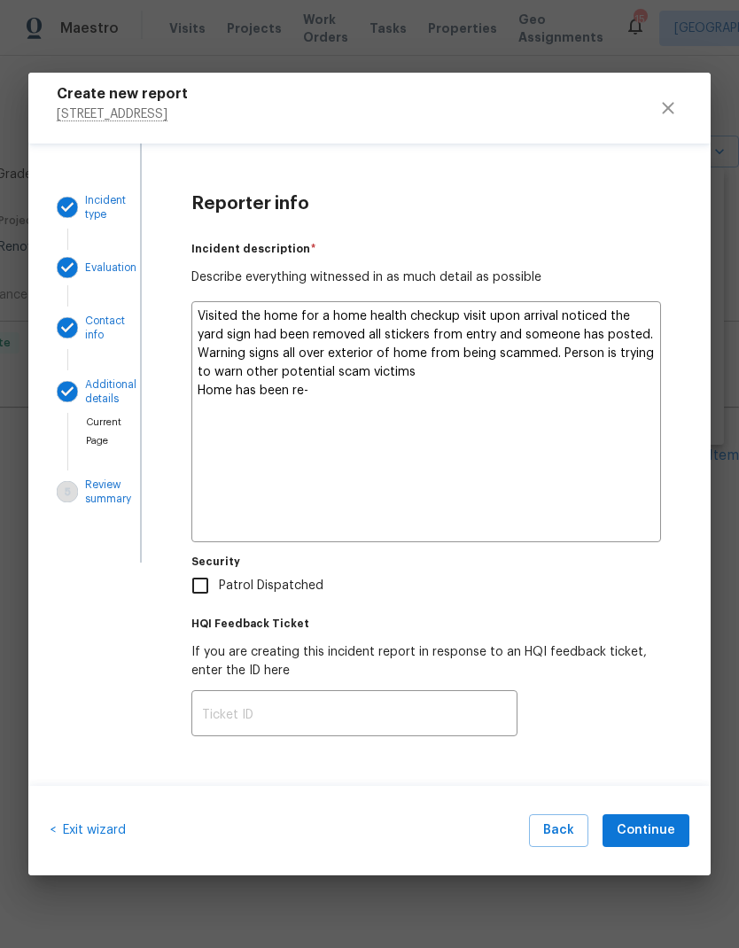
type textarea "Visited the home for a home health checkup visit upon arrival noticed the yard …"
type textarea "x"
click at [456, 455] on textarea "Visited the home for a home health checkup visit upon arrival noticed the yard …" at bounding box center [425, 421] width 469 height 241
type textarea "Visited the home for a home health checkup visit upon arrival noticed the yard …"
type textarea "x"
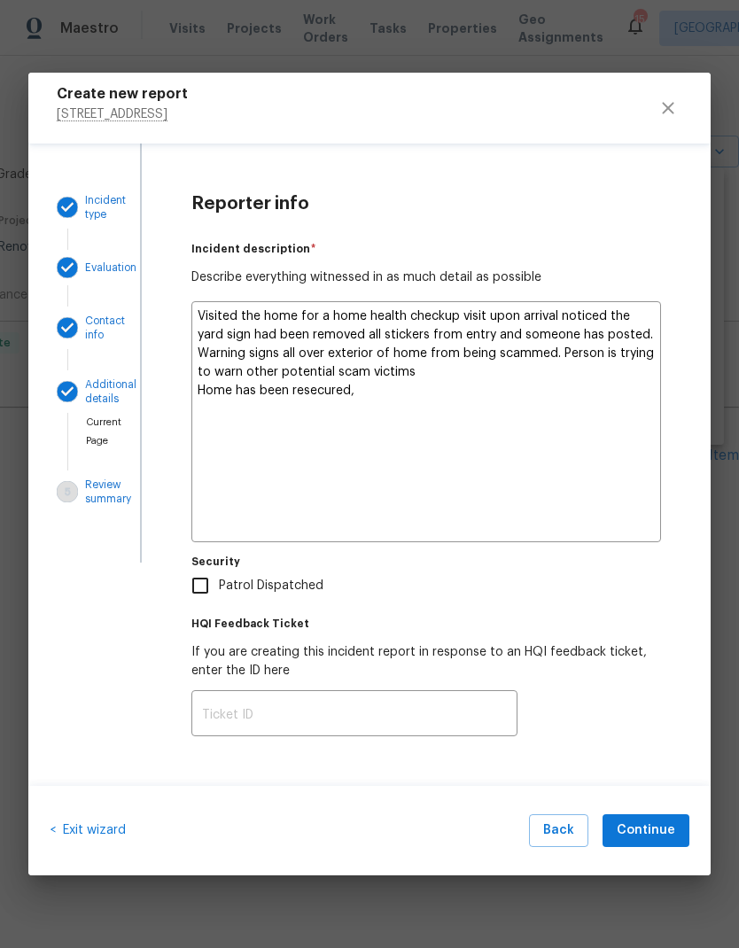
type textarea "Visited the home for a home health checkup visit upon arrival noticed the yard …"
type textarea "x"
type textarea "Visited the home for a home health checkup visit upon arrival noticed the yard …"
type textarea "x"
type textarea "Visited the home for a home health checkup visit upon arrival noticed the yard …"
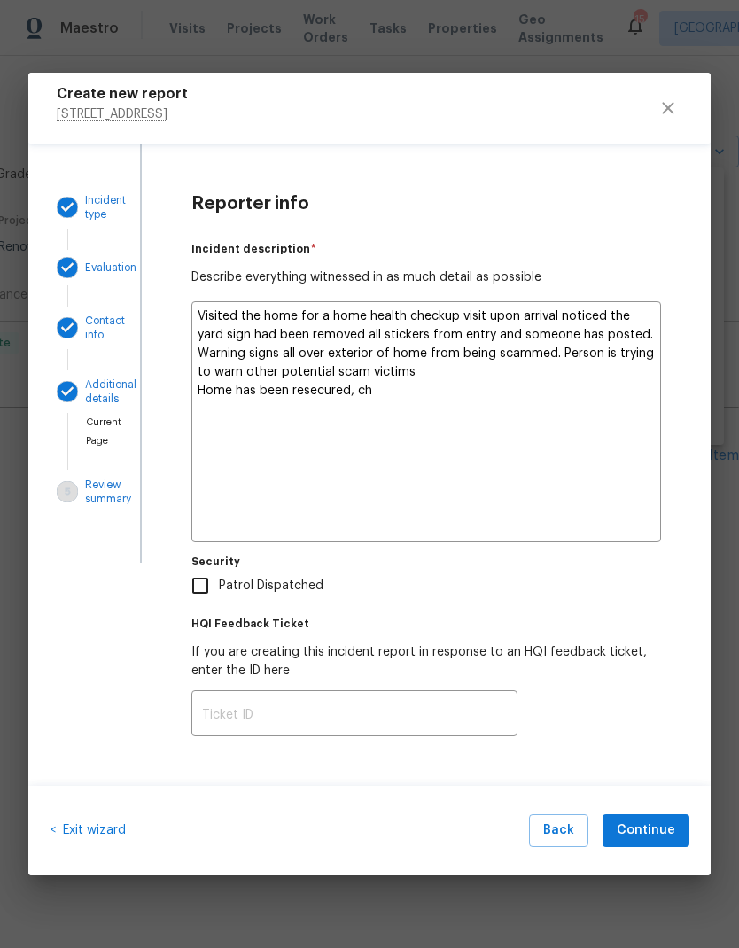
type textarea "x"
type textarea "Visited the home for a home health checkup visit upon arrival noticed the yard …"
type textarea "x"
type textarea "Visited the home for a home health checkup visit upon arrival noticed the yard …"
type textarea "x"
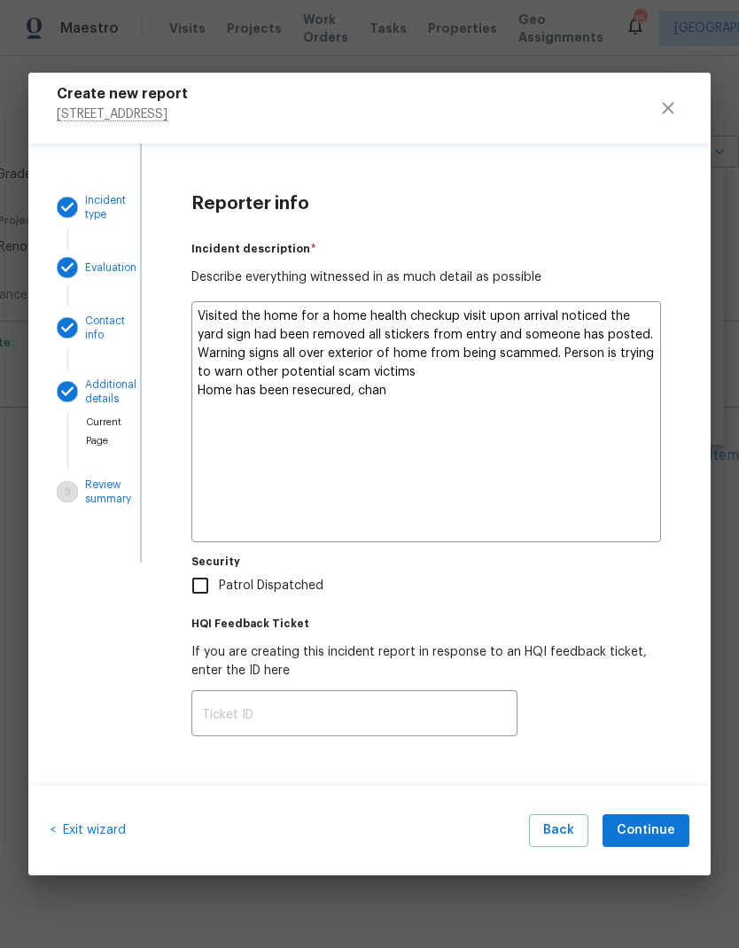
type textarea "Visited the home for a home health checkup visit upon arrival noticed the yard …"
type textarea "x"
type textarea "Visited the home for a home health checkup visit upon arrival noticed the yard …"
type textarea "x"
type textarea "Visited the home for a home health checkup visit upon arrival noticed the yard …"
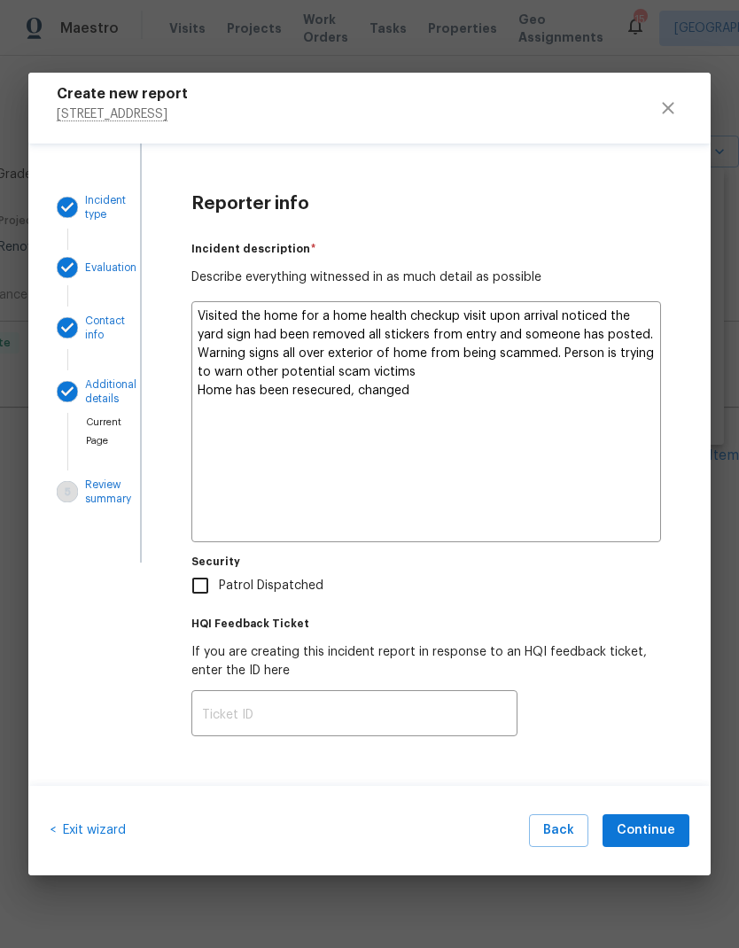
type textarea "x"
type textarea "Visited the home for a home health checkup visit upon arrival noticed the yard …"
type textarea "x"
type textarea "Visited the home for a home health checkup visit upon arrival noticed the yard …"
type textarea "x"
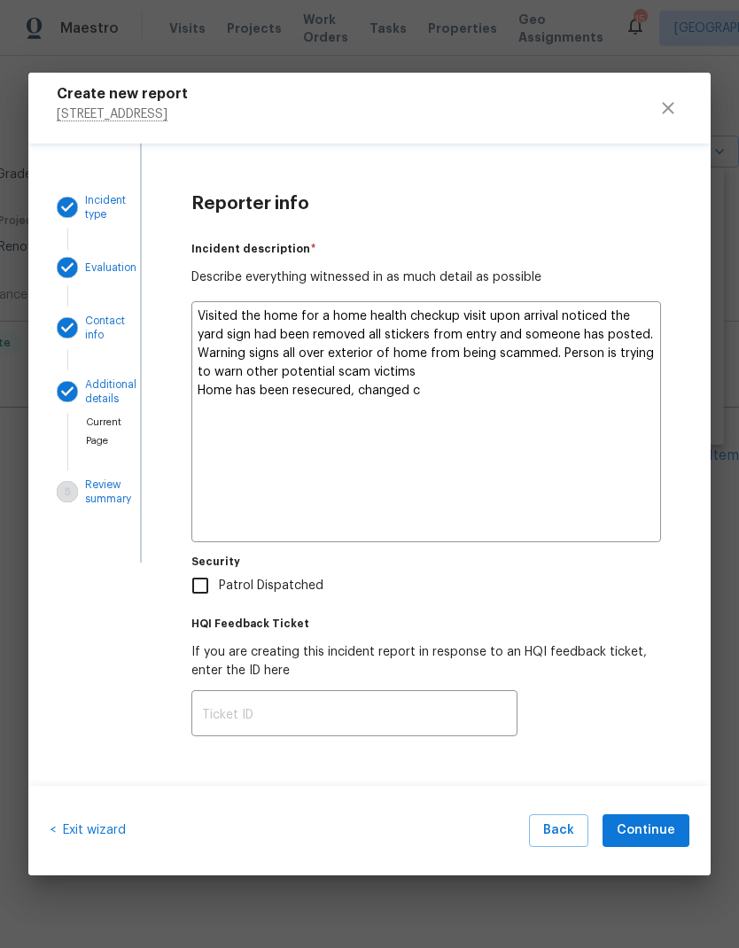
type textarea "Visited the home for a home health checkup visit upon arrival noticed the yard …"
type textarea "x"
type textarea "Visited the home for a home health checkup visit upon arrival noticed the yard …"
type textarea "x"
type textarea "Visited the home for a home health checkup visit upon arrival noticed the yard …"
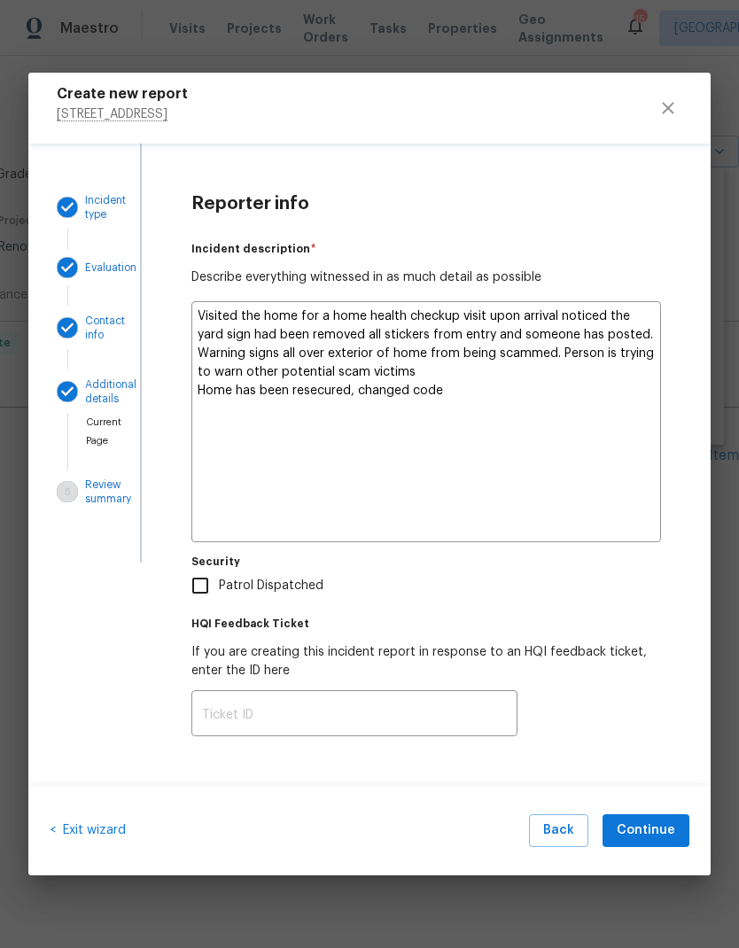
type textarea "x"
type textarea "Visited the home for a home health checkup visit upon arrival noticed the yard …"
type textarea "x"
type textarea "Visited the home for a home health checkup visit upon arrival noticed the yard …"
type textarea "x"
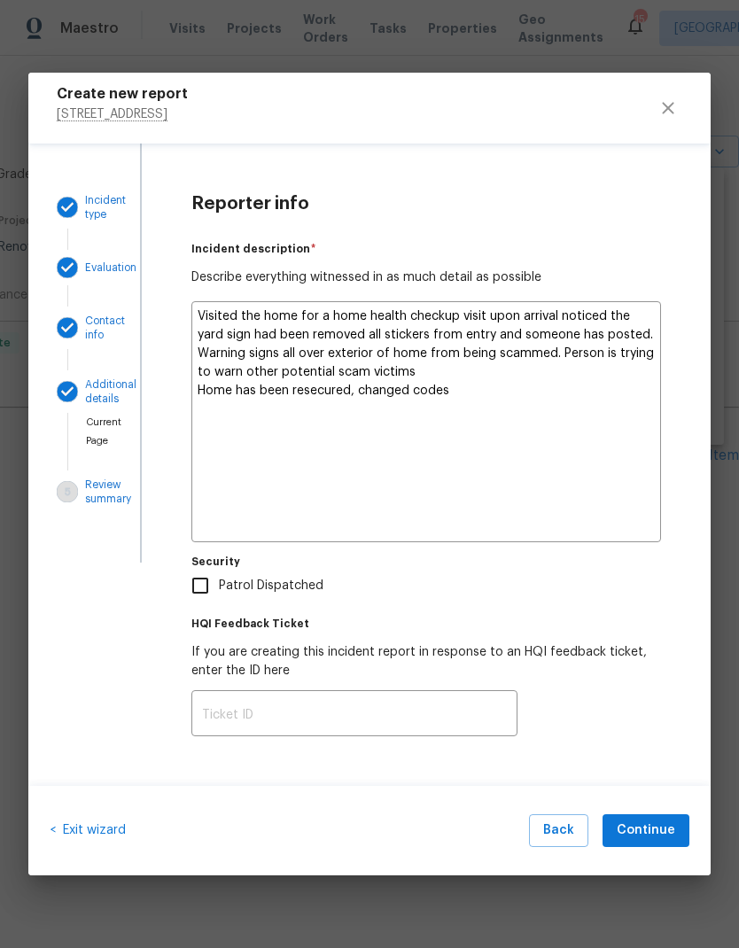
type textarea "Visited the home for a home health checkup visit upon arrival noticed the yard …"
type textarea "x"
type textarea "Visited the home for a home health checkup visit upon arrival noticed the yard …"
type textarea "x"
type textarea "Visited the home for a home health checkup visit upon arrival noticed the yard …"
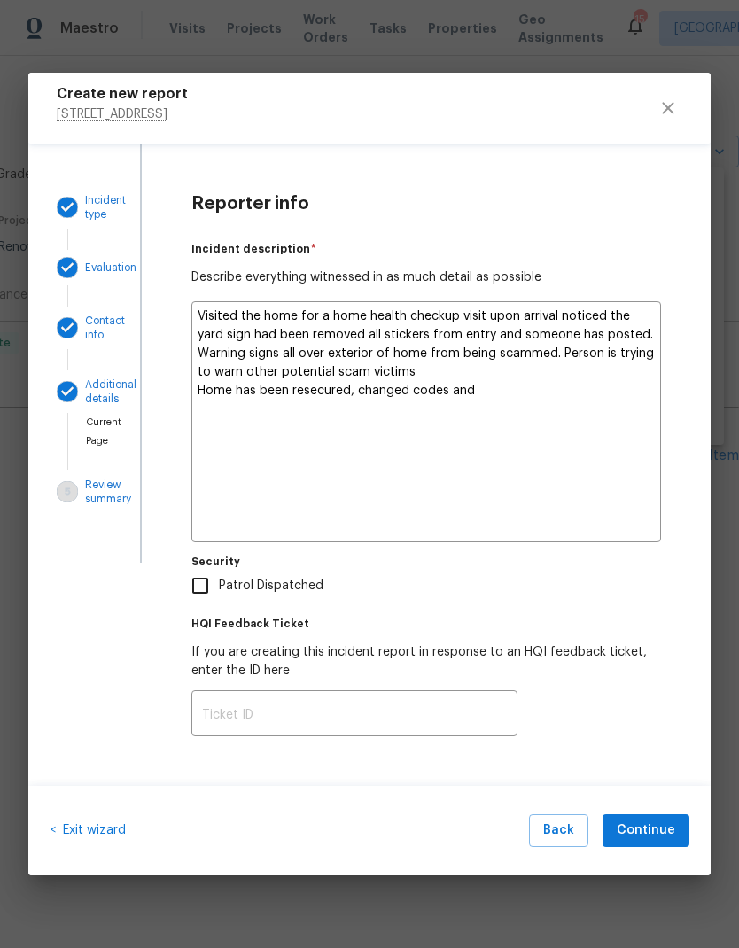
type textarea "x"
type textarea "Visited the home for a home health checkup visit upon arrival noticed the yard …"
type textarea "x"
type textarea "Visited the home for a home health checkup visit upon arrival noticed the yard …"
type textarea "x"
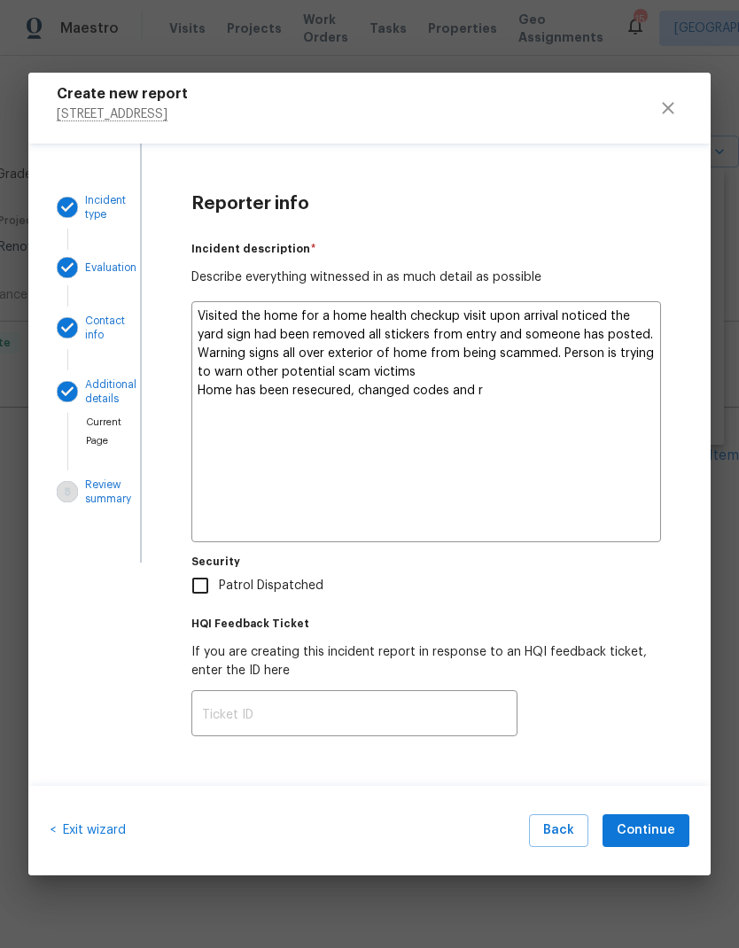
type textarea "Visited the home for a home health checkup visit upon arrival noticed the yard …"
type textarea "x"
type textarea "Visited the home for a home health checkup visit upon arrival noticed the yard …"
type textarea "x"
type textarea "Visited the home for a home health checkup visit upon arrival noticed the yard …"
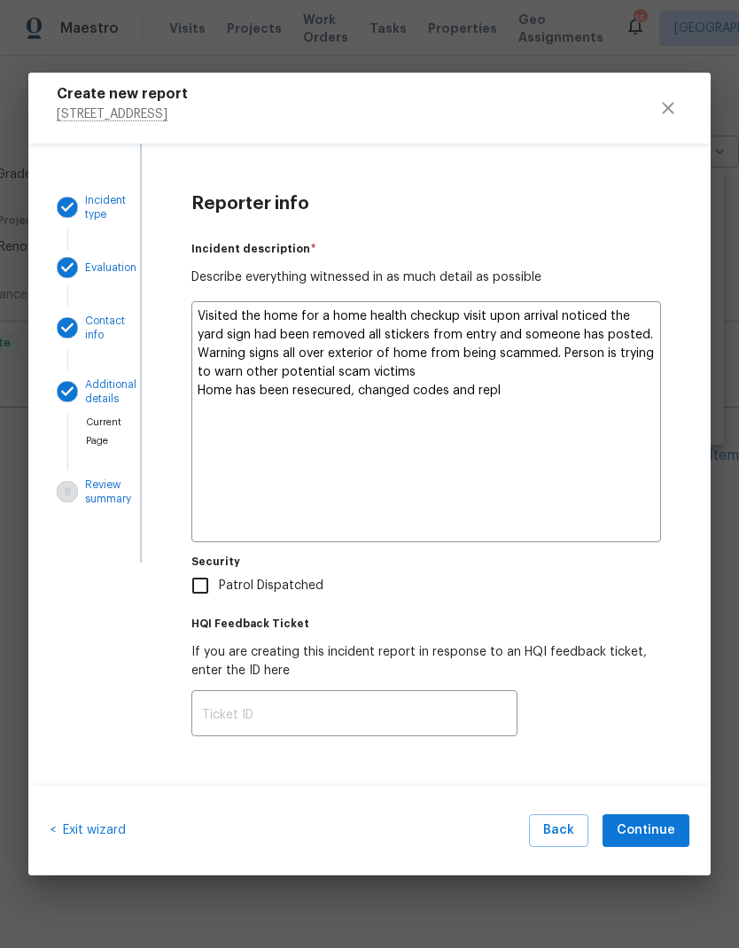
type textarea "x"
type textarea "Visited the home for a home health checkup visit upon arrival noticed the yard …"
type textarea "x"
type textarea "Visited the home for a home health checkup visit upon arrival noticed the yard …"
type textarea "x"
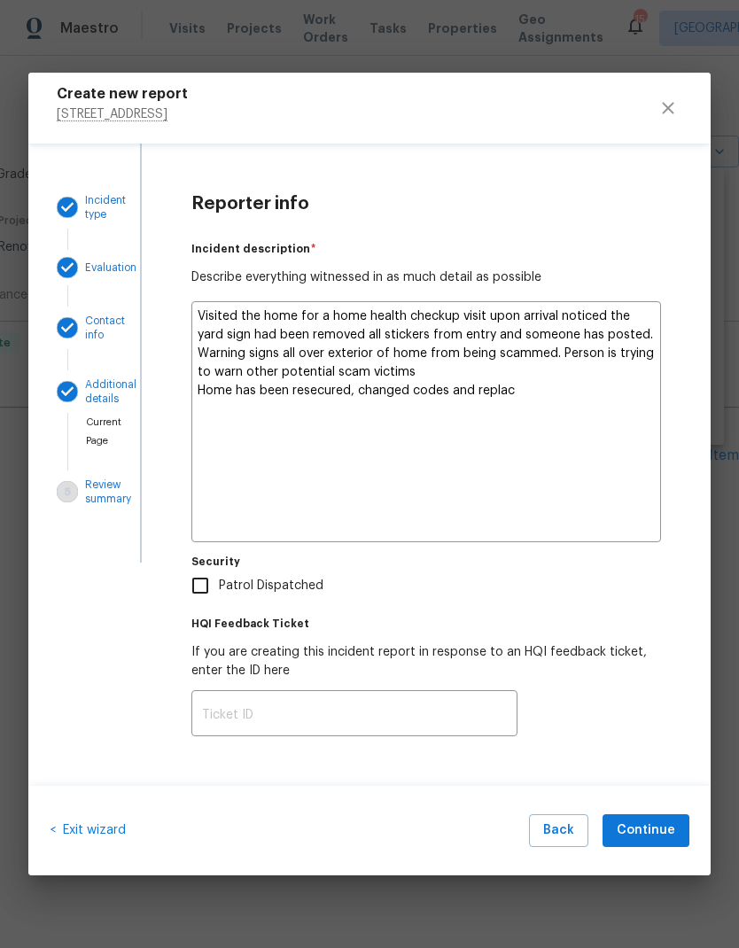
type textarea "Visited the home for a home health checkup visit upon arrival noticed the yard …"
type textarea "x"
type textarea "Visited the home for a home health checkup visit upon arrival noticed the yard …"
type textarea "x"
type textarea "Visited the home for a home health checkup visit upon arrival noticed the yard …"
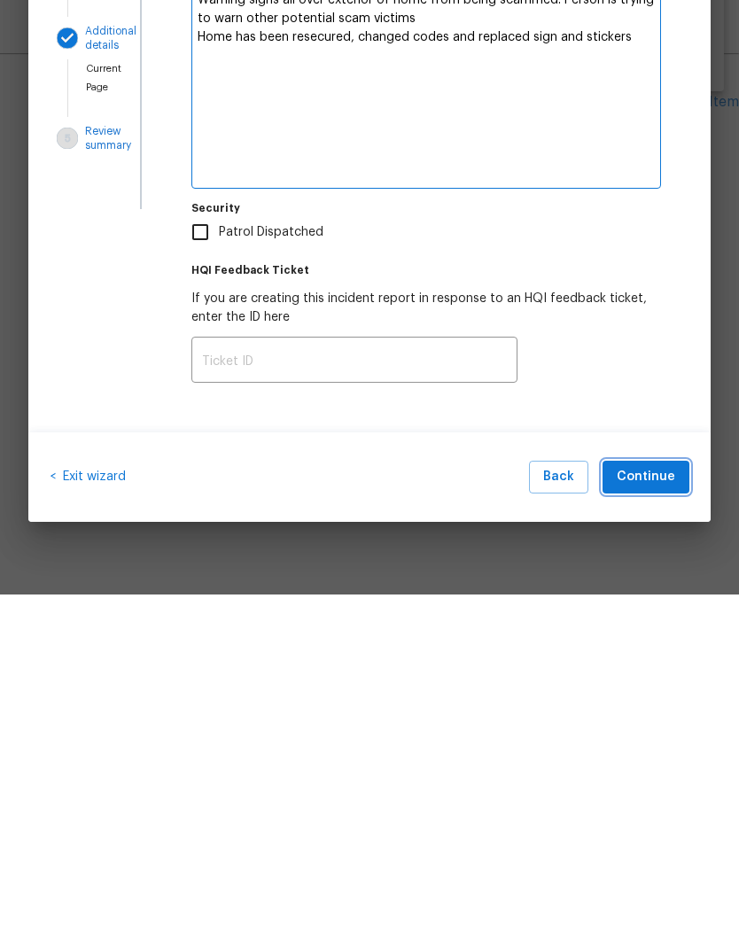
click at [659, 819] on span "Continue" at bounding box center [645, 830] width 58 height 22
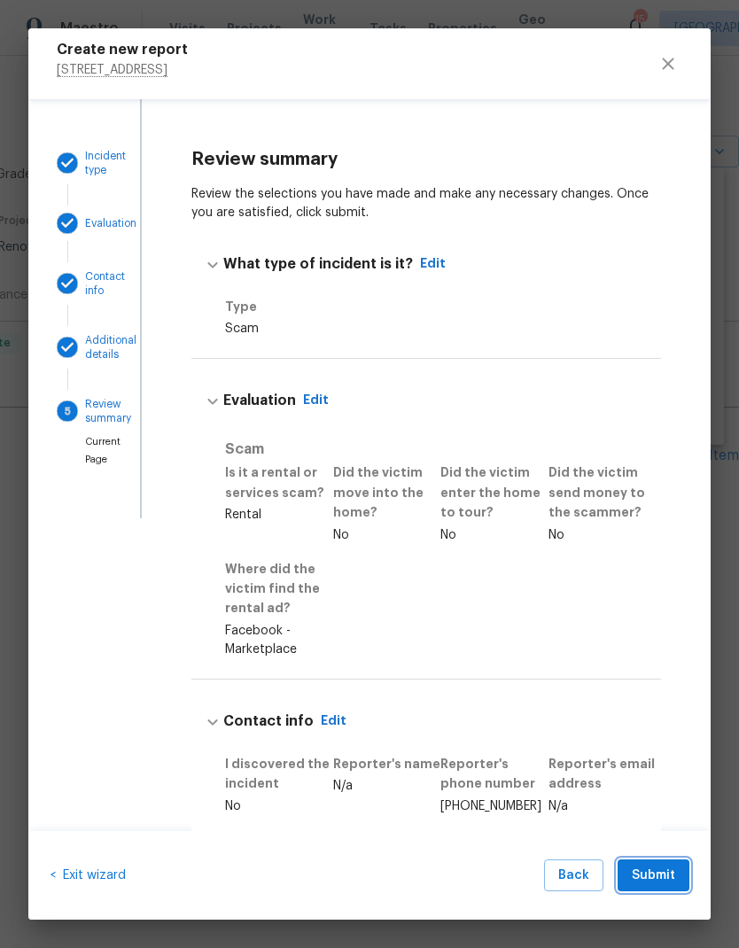
click at [662, 870] on span "Submit" at bounding box center [653, 876] width 43 height 22
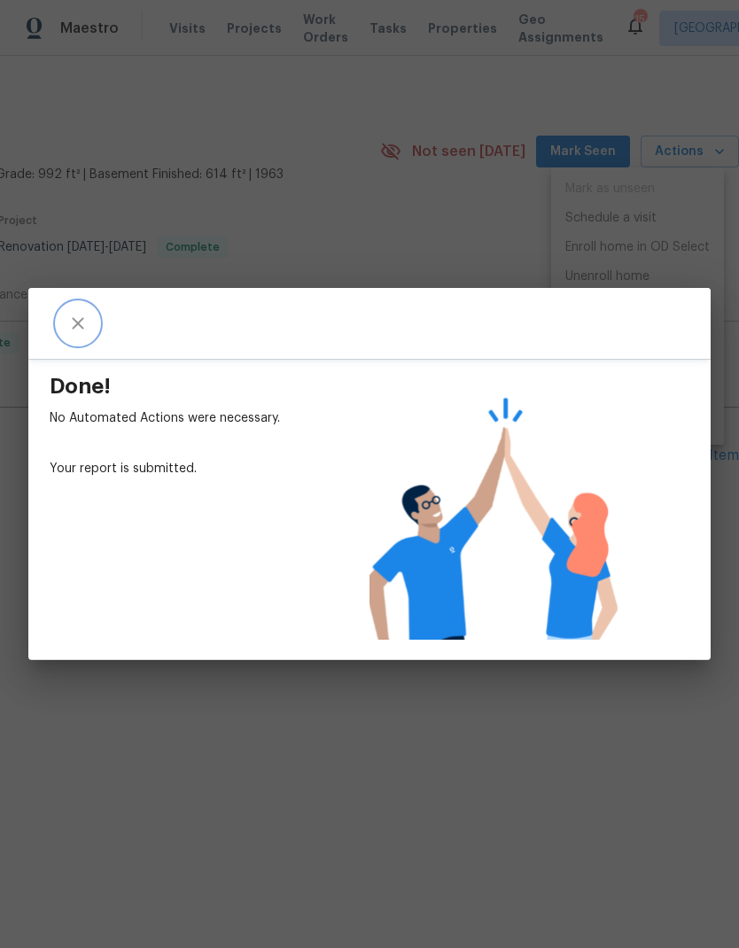
click at [58, 322] on button "close" at bounding box center [78, 323] width 43 height 43
